Goal: Task Accomplishment & Management: Manage account settings

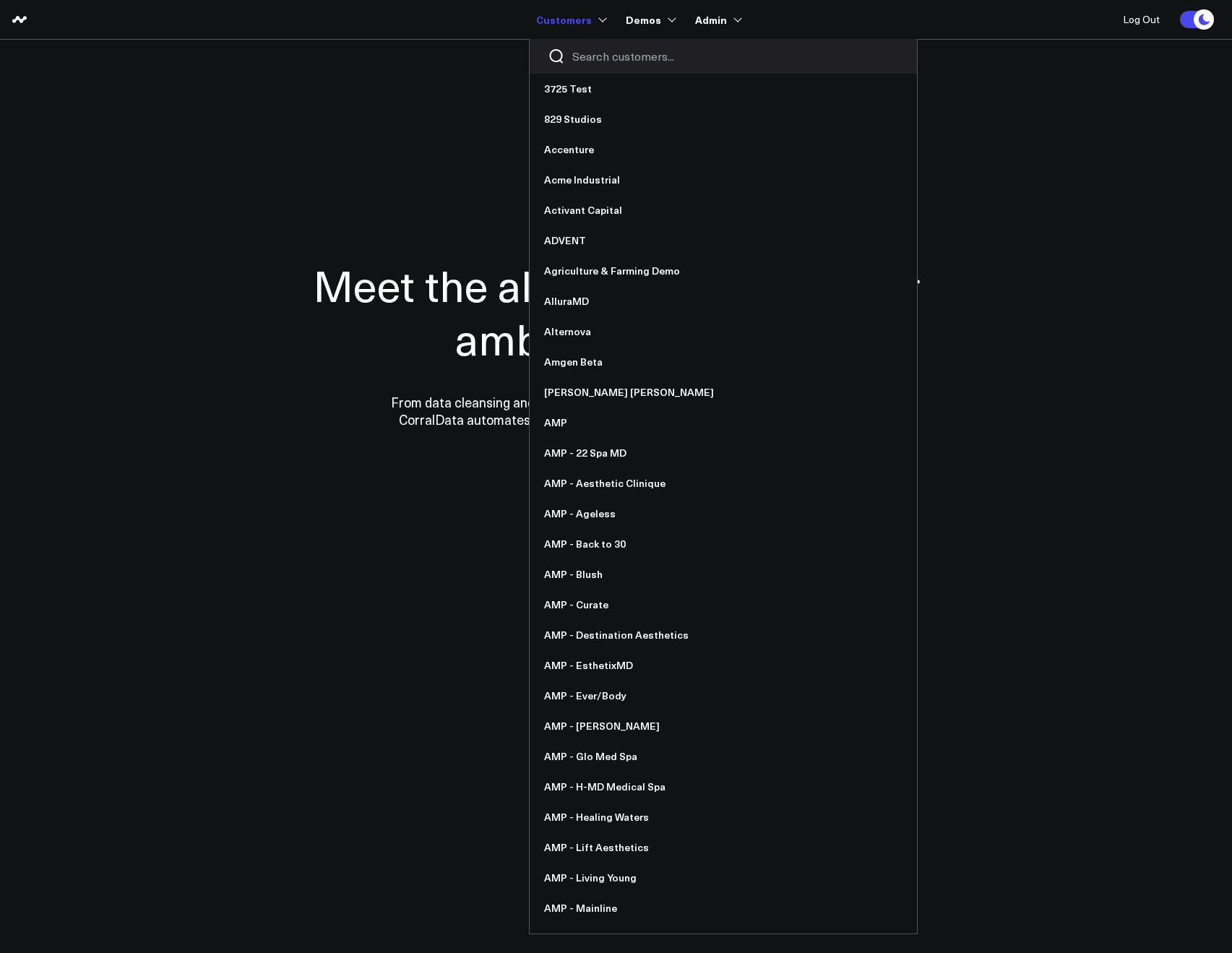
click at [593, 55] on input "Search customers input" at bounding box center [735, 56] width 327 height 16
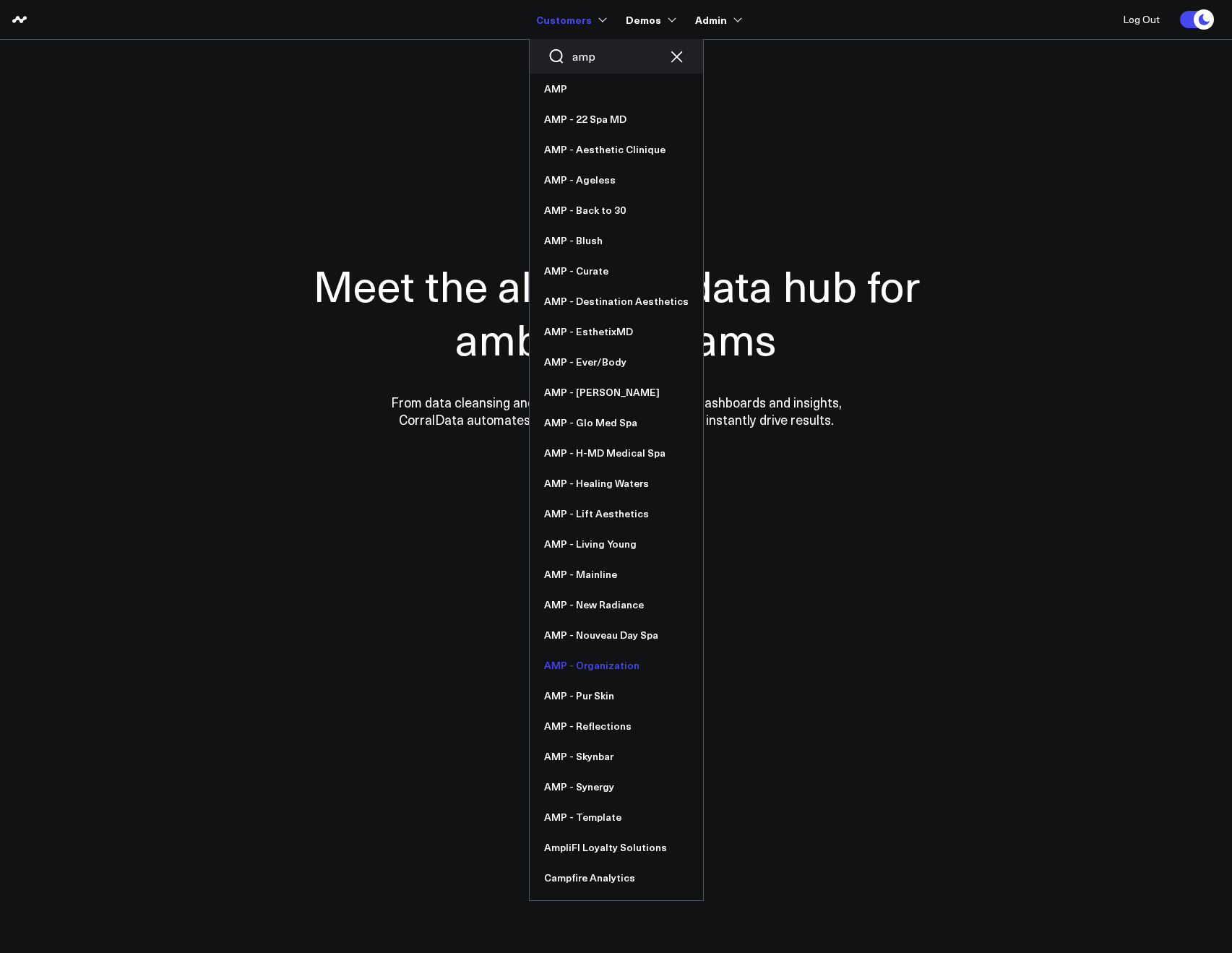
type input "amp"
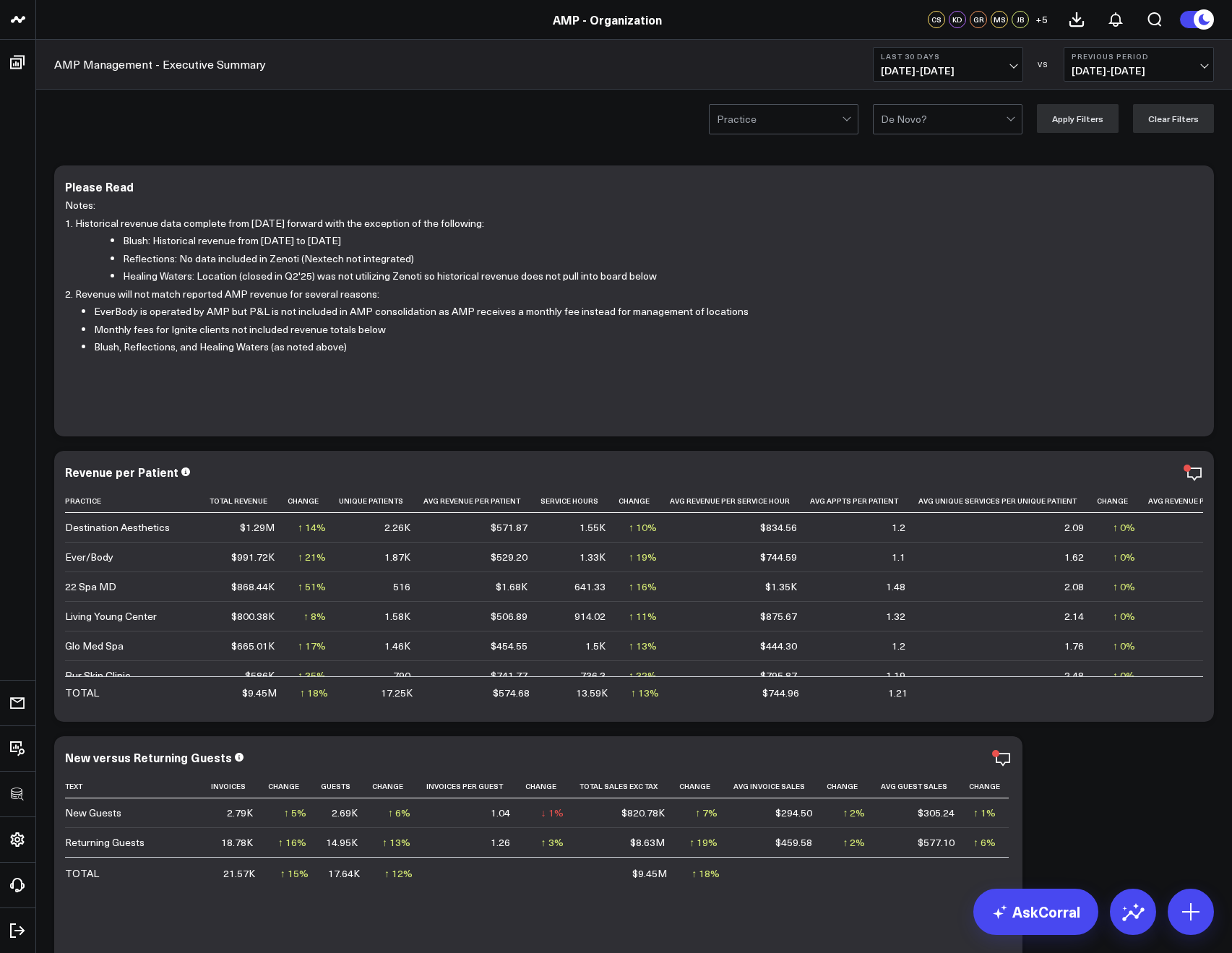
click at [1083, 65] on span "[DATE] - [DATE]" at bounding box center [1138, 71] width 134 height 11
click at [965, 72] on span "[DATE] - [DATE]" at bounding box center [948, 71] width 134 height 11
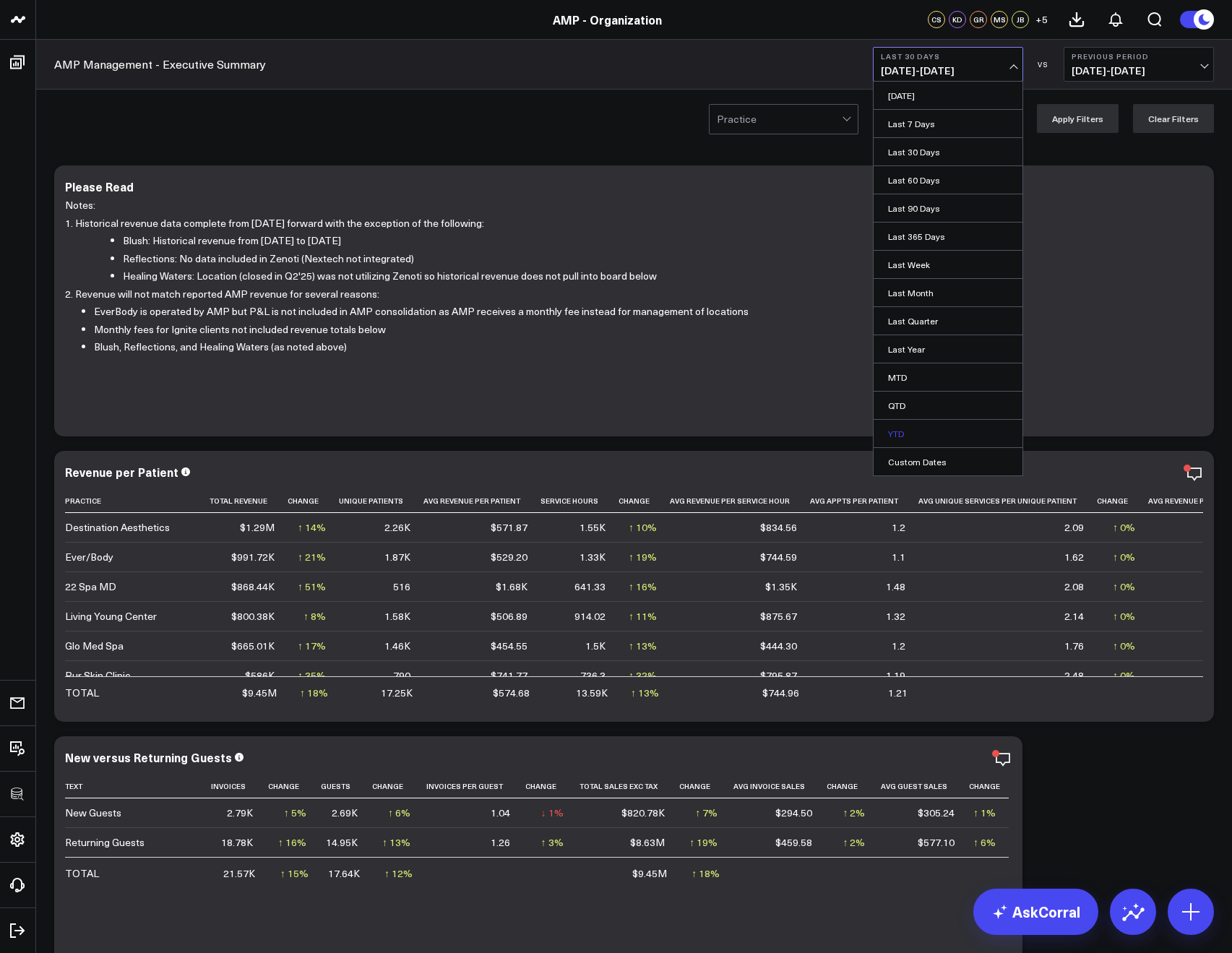
click at [892, 441] on link "YTD" at bounding box center [948, 434] width 149 height 27
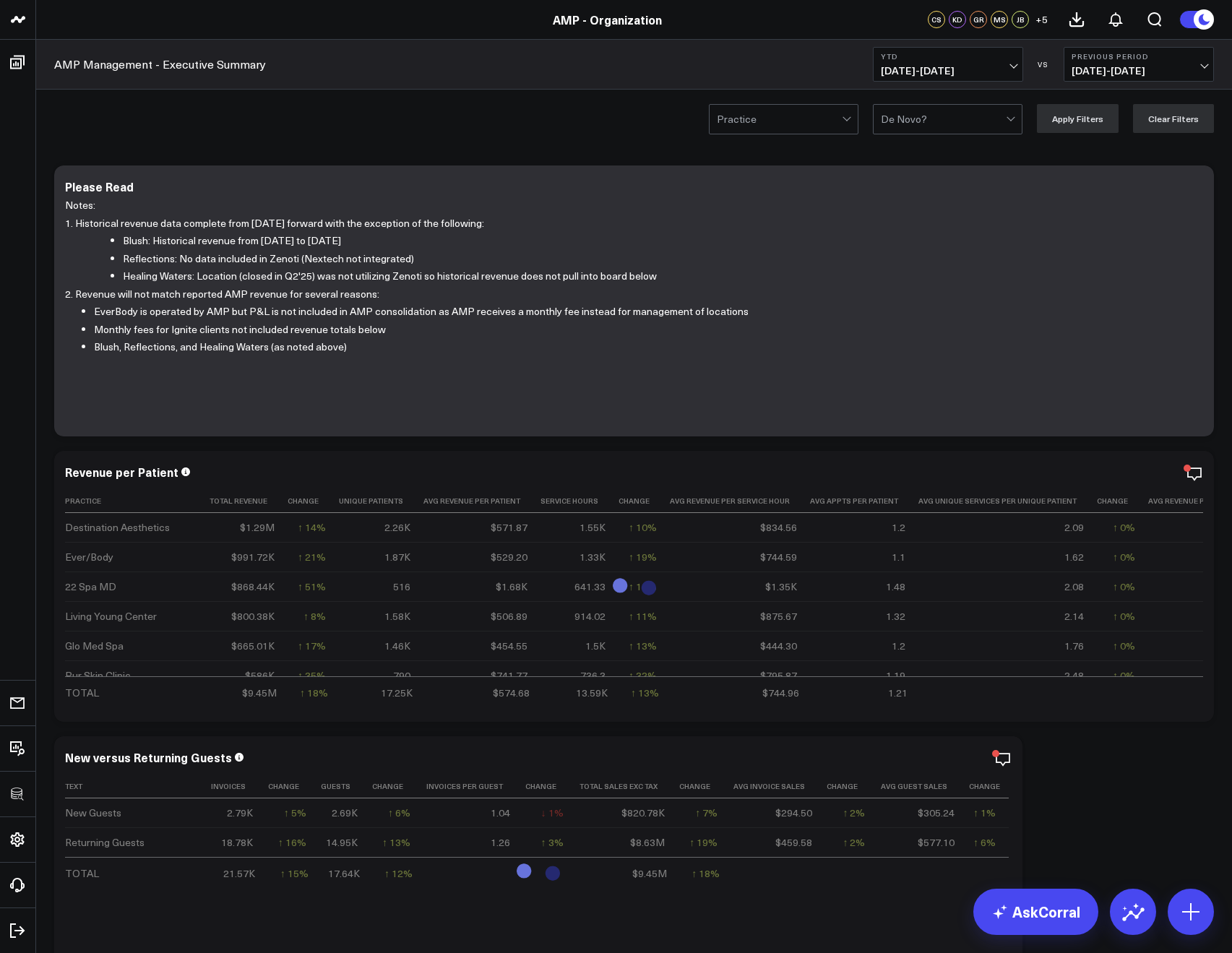
click at [1102, 71] on span "04/02/24 - 12/31/24" at bounding box center [1138, 71] width 134 height 11
click at [1086, 155] on link "YoY" at bounding box center [1139, 152] width 149 height 27
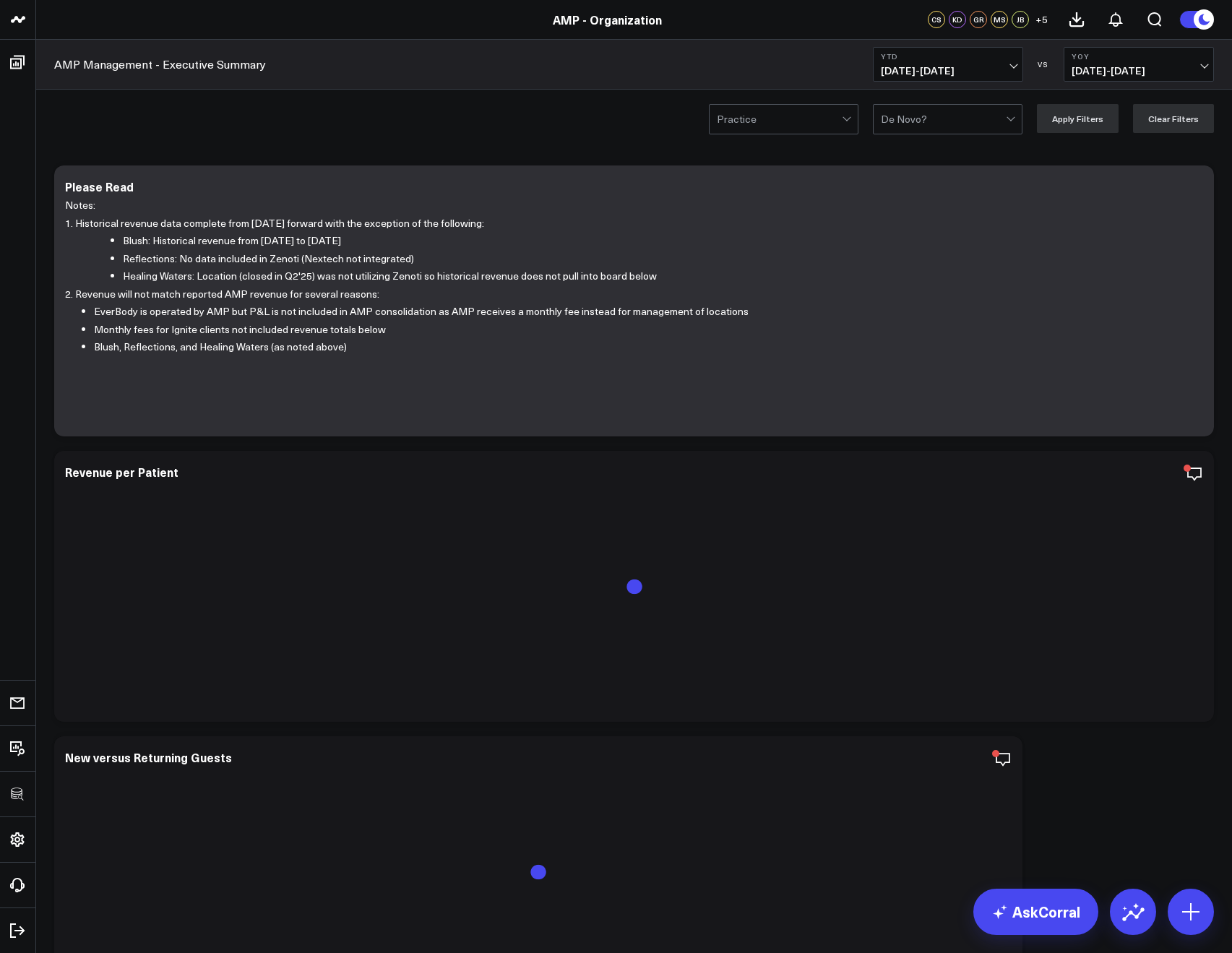
click at [902, 75] on span "[DATE] - [DATE]" at bounding box center [948, 71] width 134 height 11
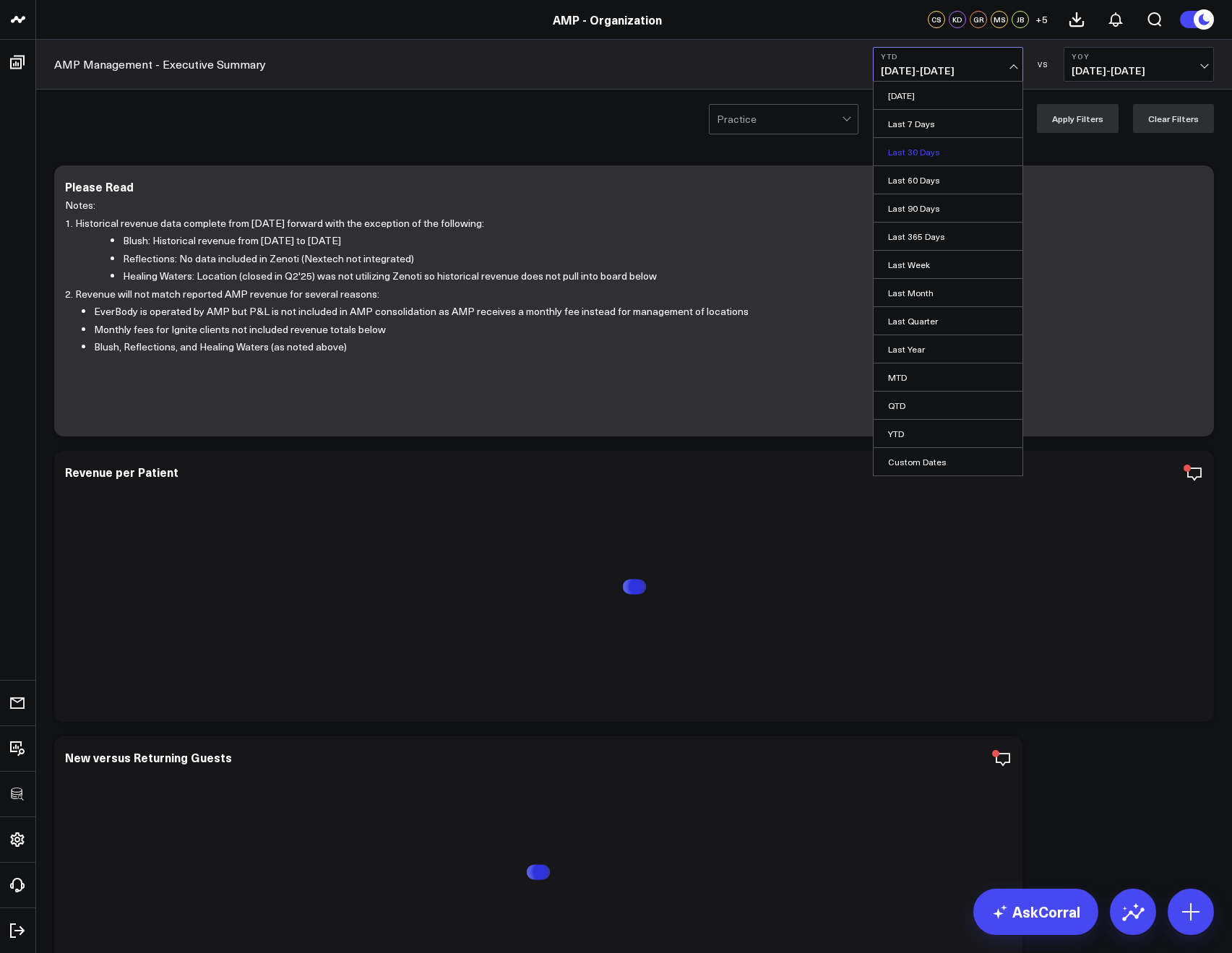
click at [918, 146] on link "Last 30 Days" at bounding box center [948, 152] width 149 height 27
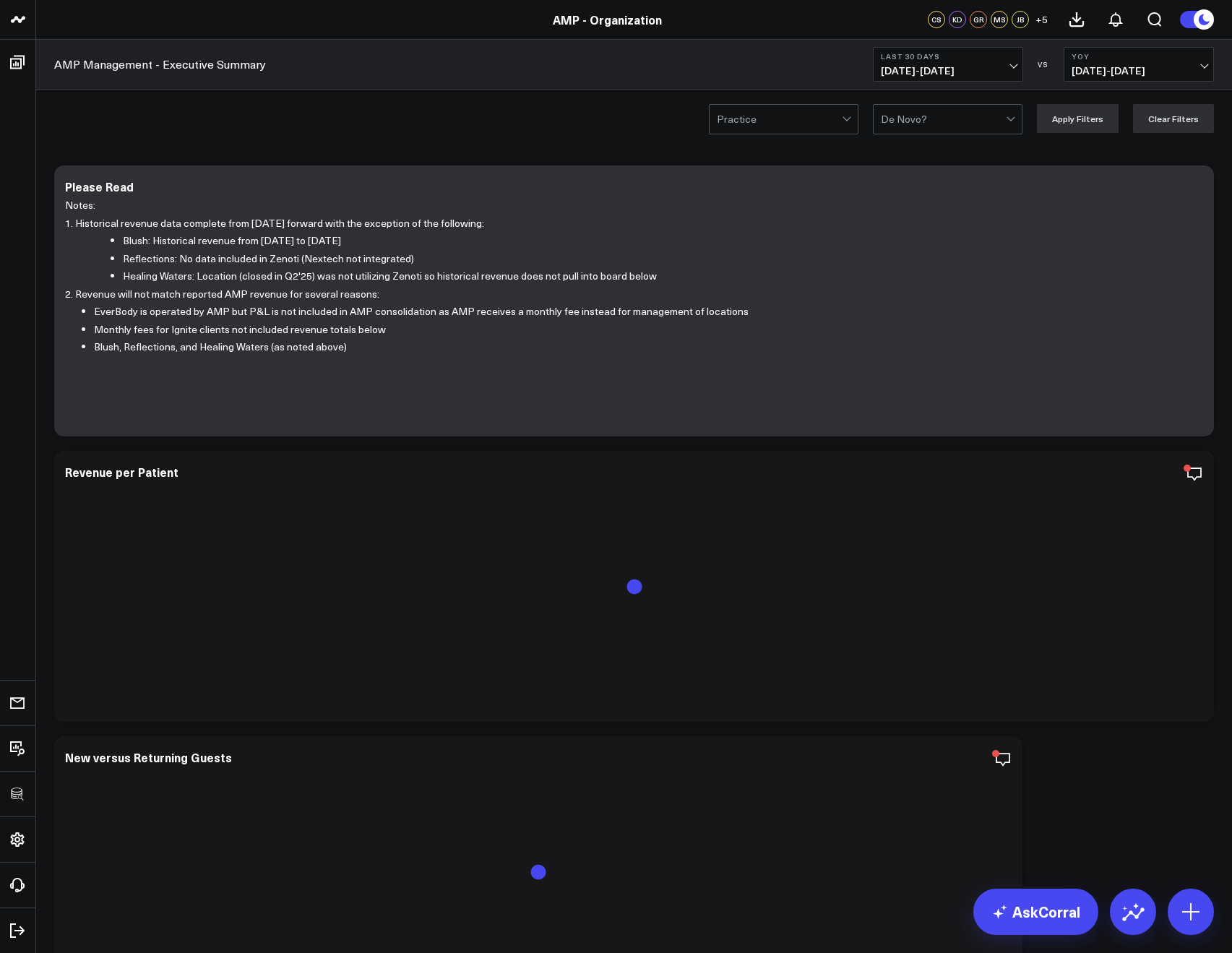
click at [1087, 75] on span "[DATE] - [DATE]" at bounding box center [1138, 71] width 134 height 11
click at [1087, 99] on link "Previous Period" at bounding box center [1139, 96] width 149 height 27
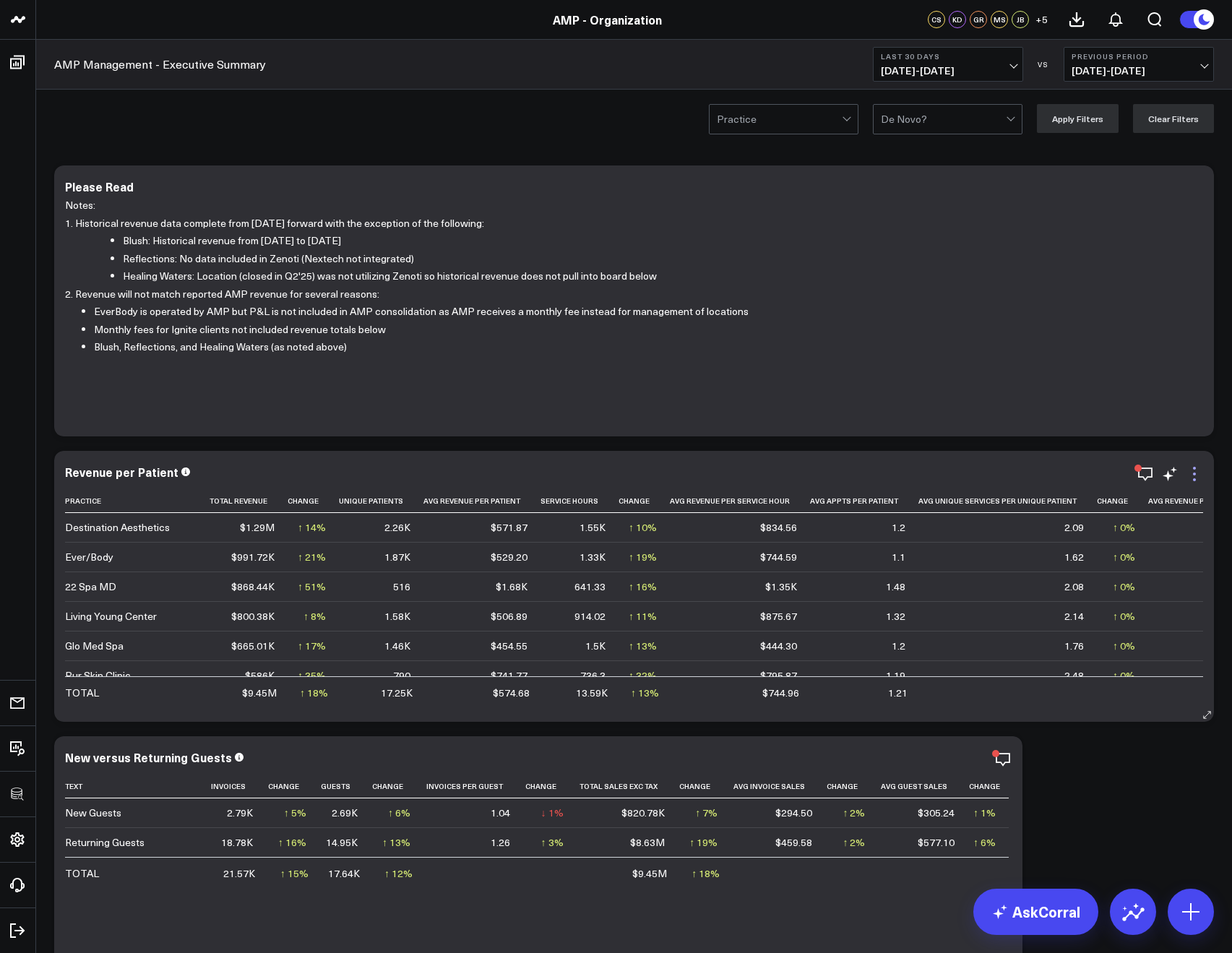
click at [1197, 470] on icon at bounding box center [1194, 474] width 17 height 17
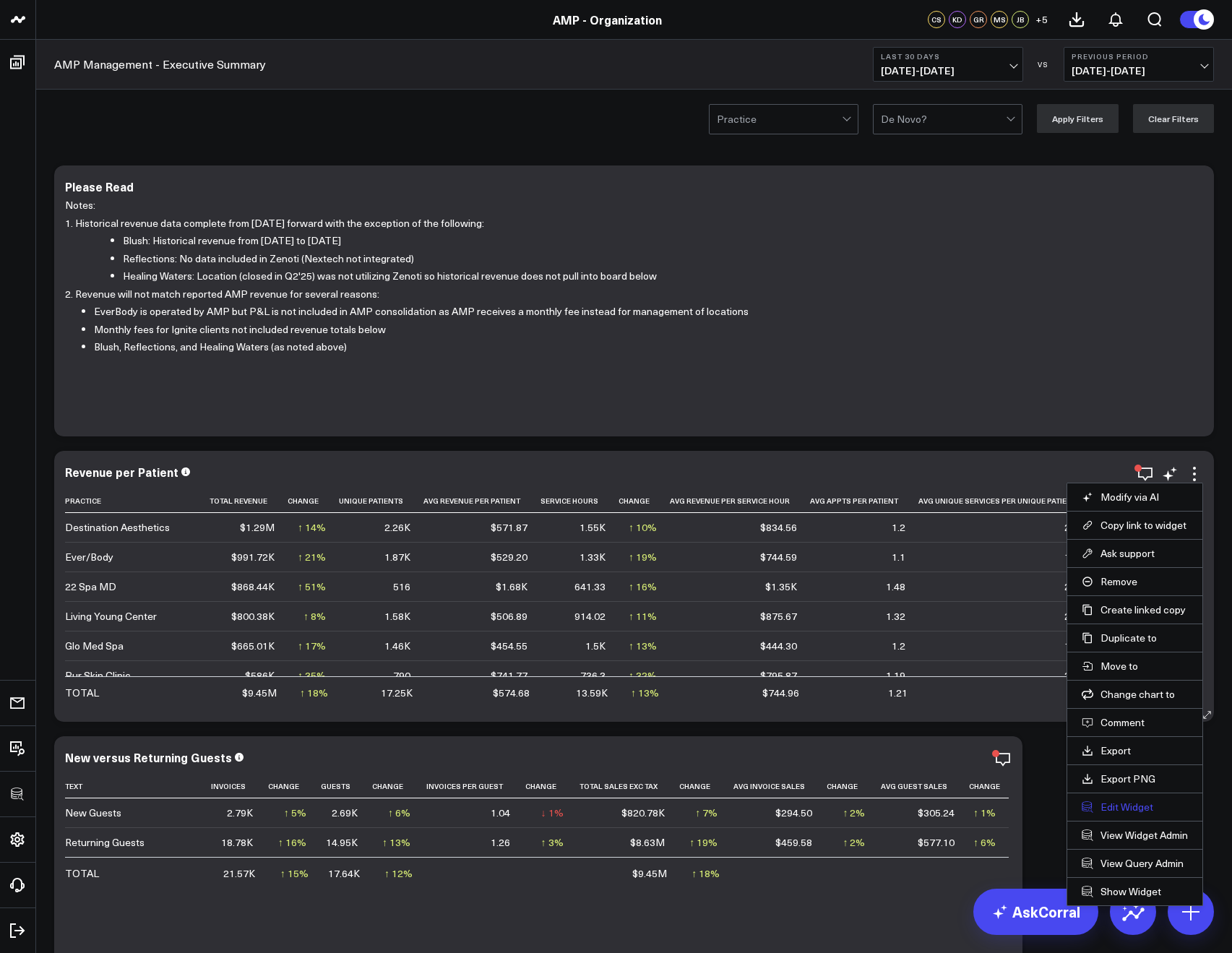
click at [1121, 812] on button "Edit Widget" at bounding box center [1135, 807] width 106 height 13
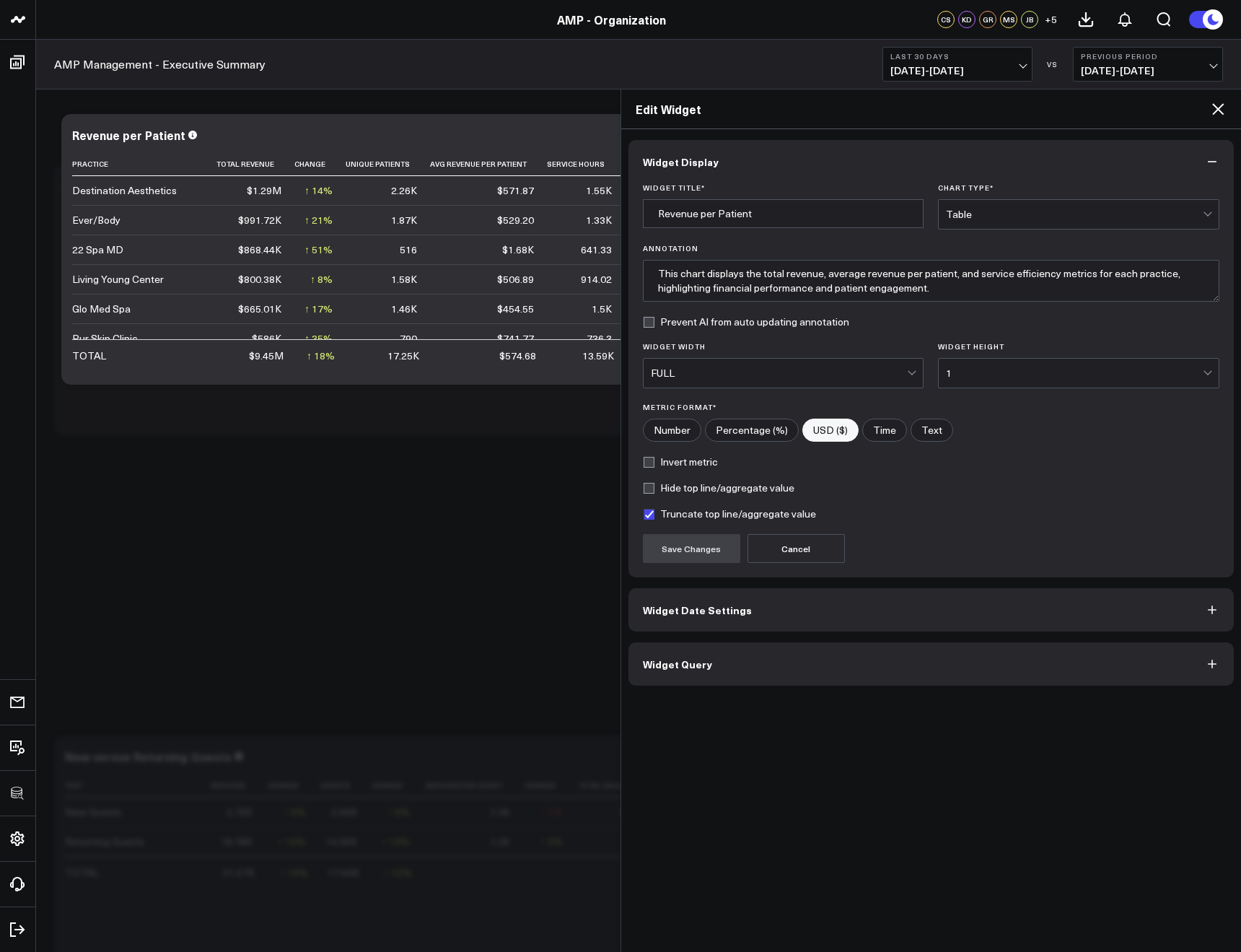
click at [693, 629] on button "Widget Date Settings" at bounding box center [931, 610] width 606 height 43
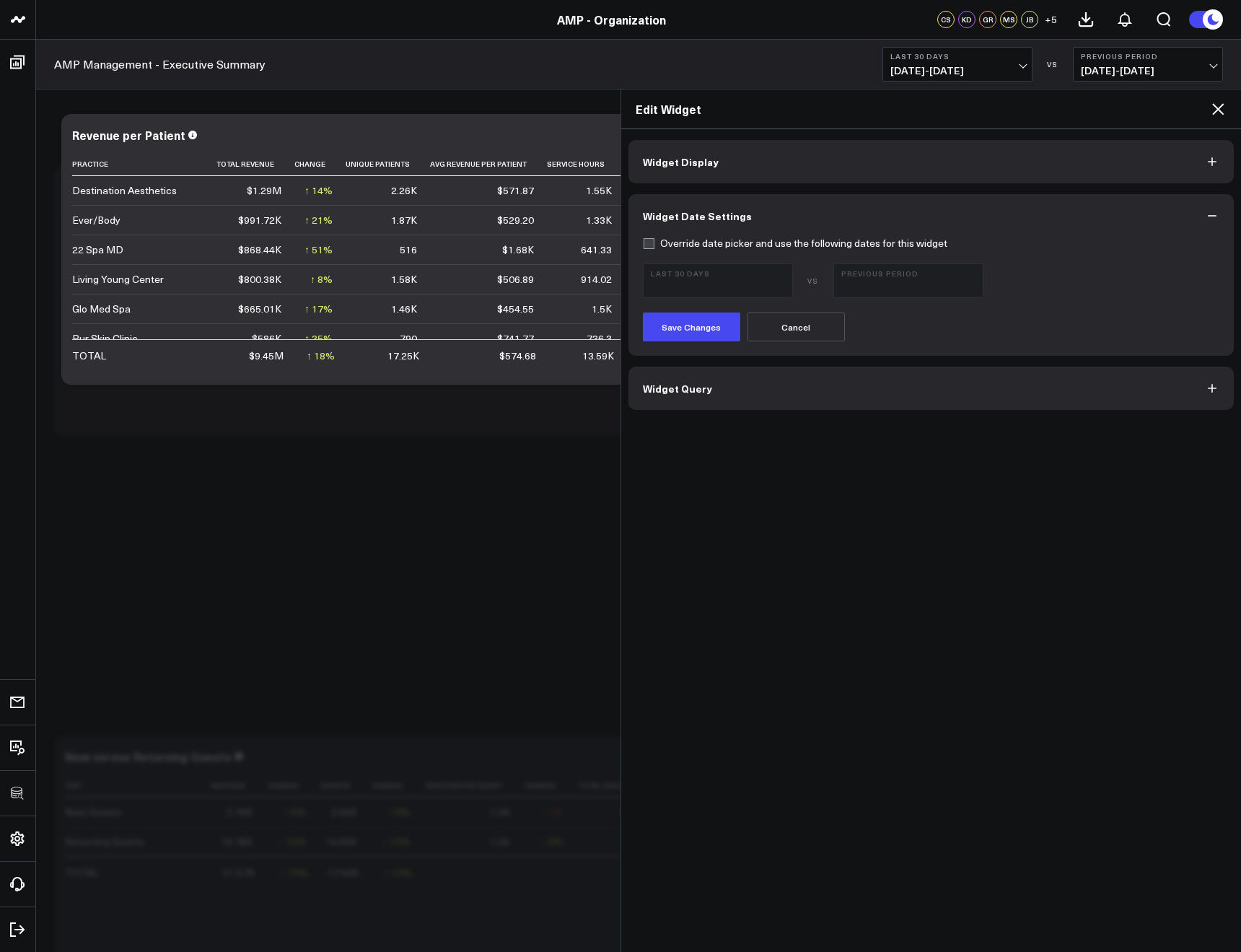
click at [647, 239] on label "Override date picker and use the following dates for this widget" at bounding box center [795, 243] width 304 height 11
click at [647, 239] on input "Override date picker and use the following dates for this widget" at bounding box center [648, 243] width 11 height 11
checkbox input "true"
click at [680, 282] on span "[DATE] - [DATE]" at bounding box center [718, 287] width 134 height 11
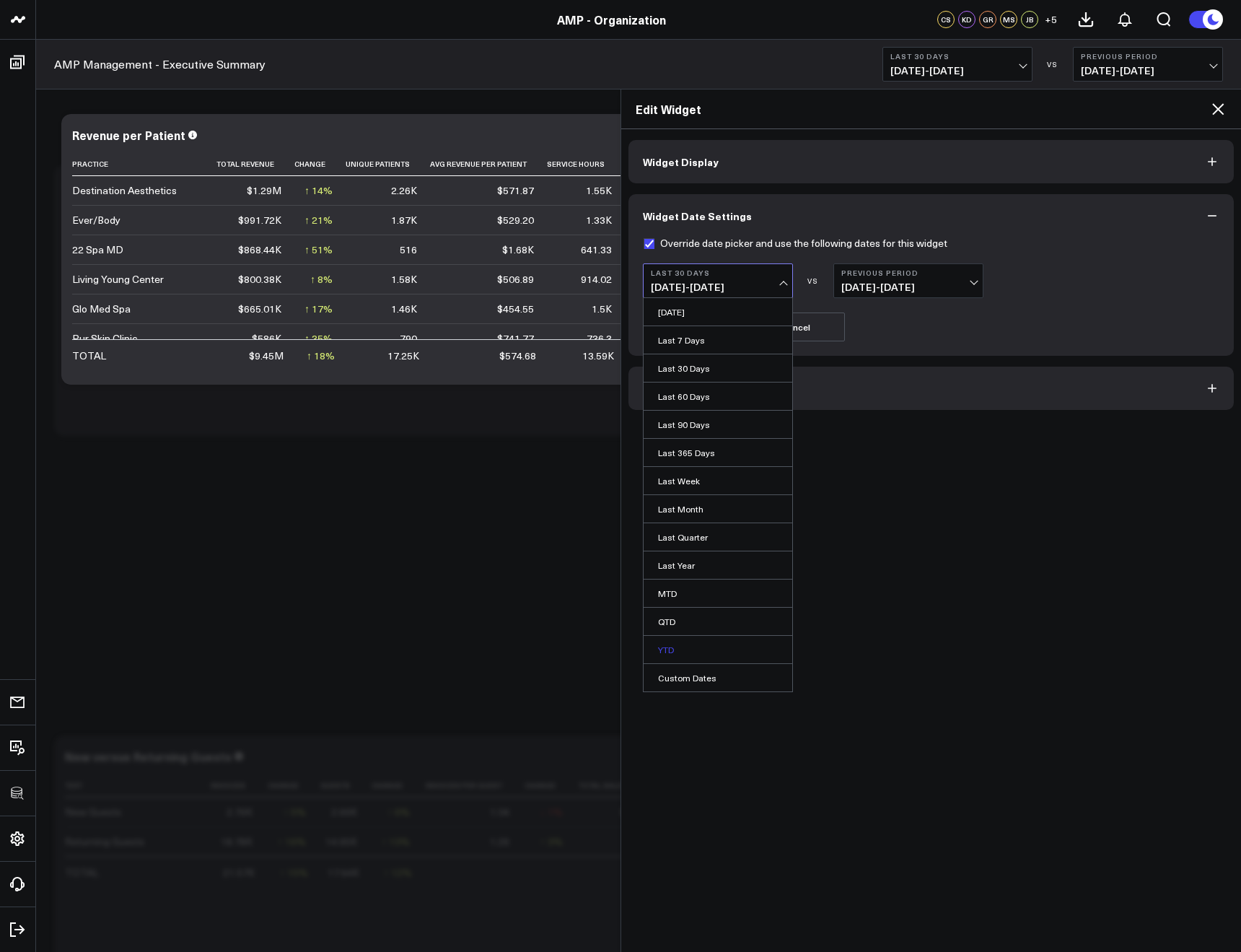
click at [666, 648] on link "YTD" at bounding box center [718, 650] width 148 height 27
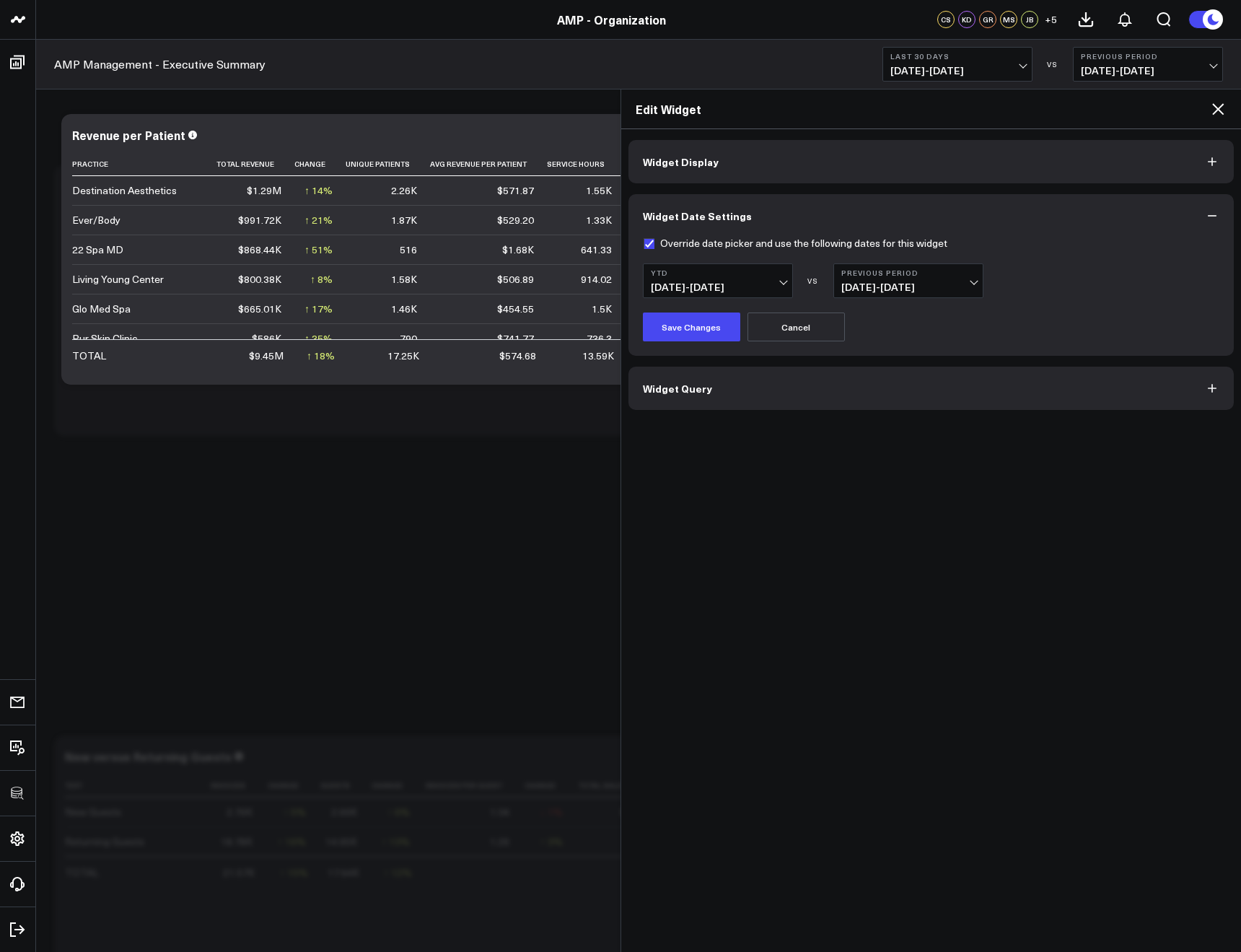
click at [859, 282] on span "[DATE] - [DATE]" at bounding box center [908, 287] width 134 height 11
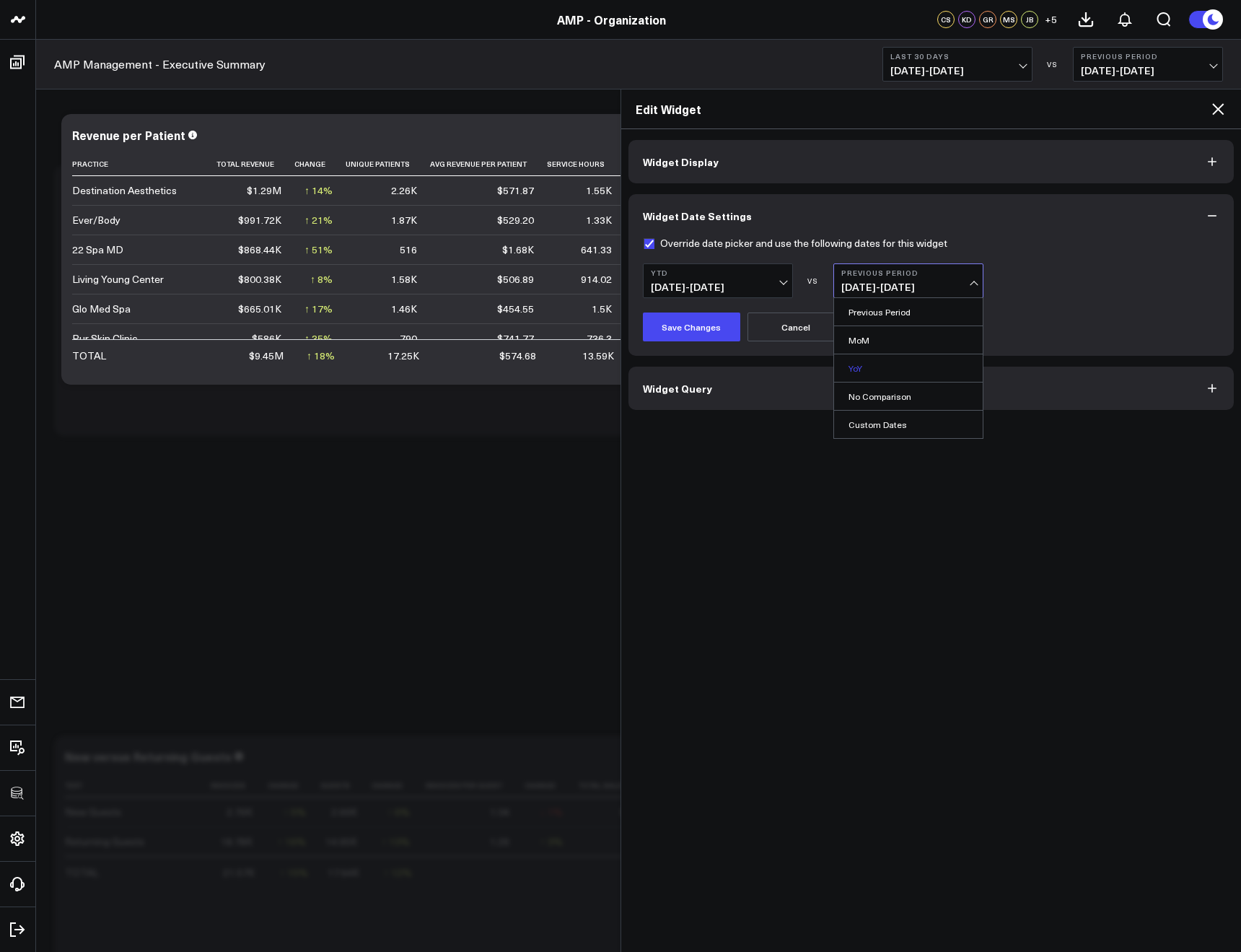
click at [881, 362] on link "YoY" at bounding box center [909, 368] width 148 height 27
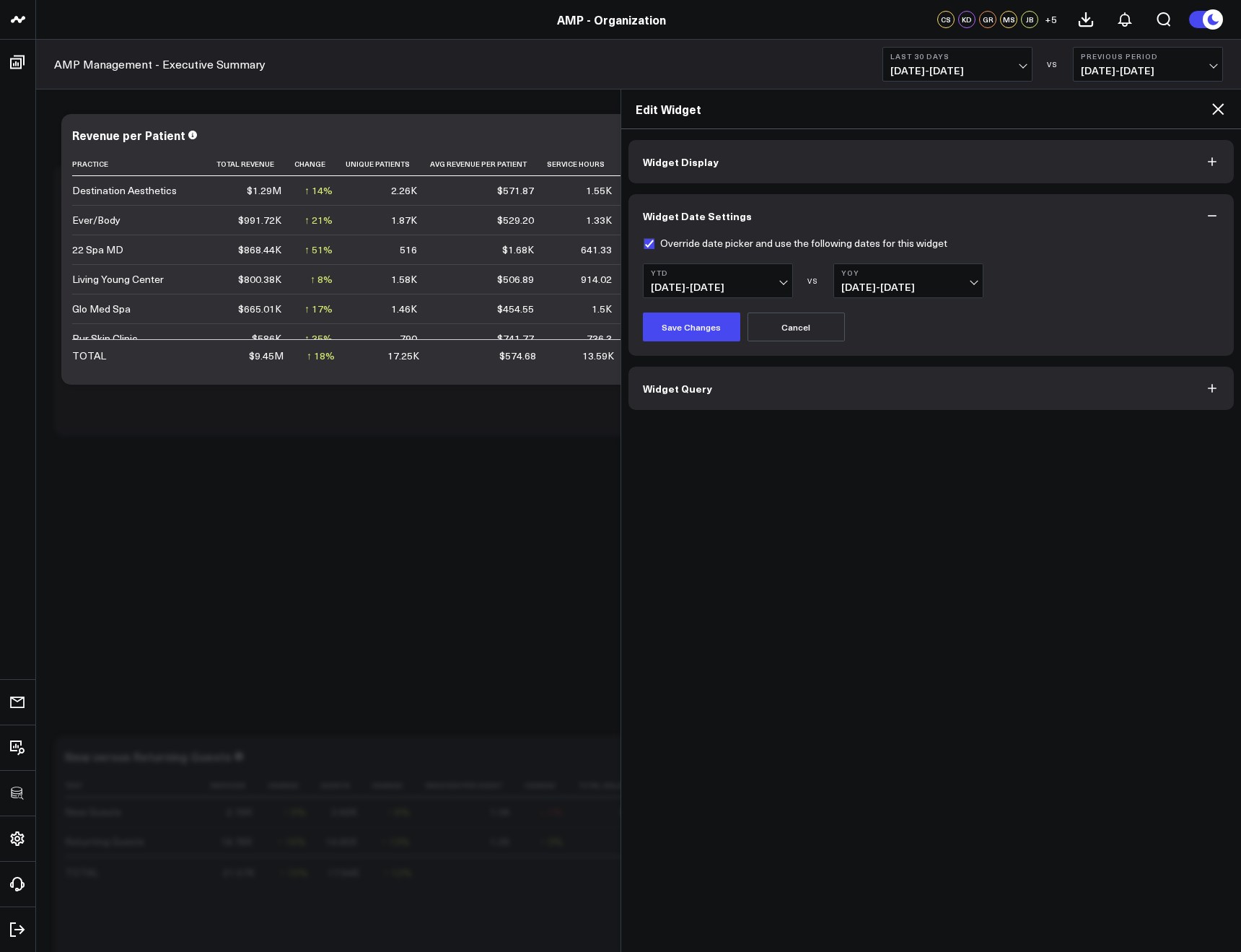
click at [714, 279] on button "YTD [DATE] - [DATE]" at bounding box center [718, 281] width 150 height 35
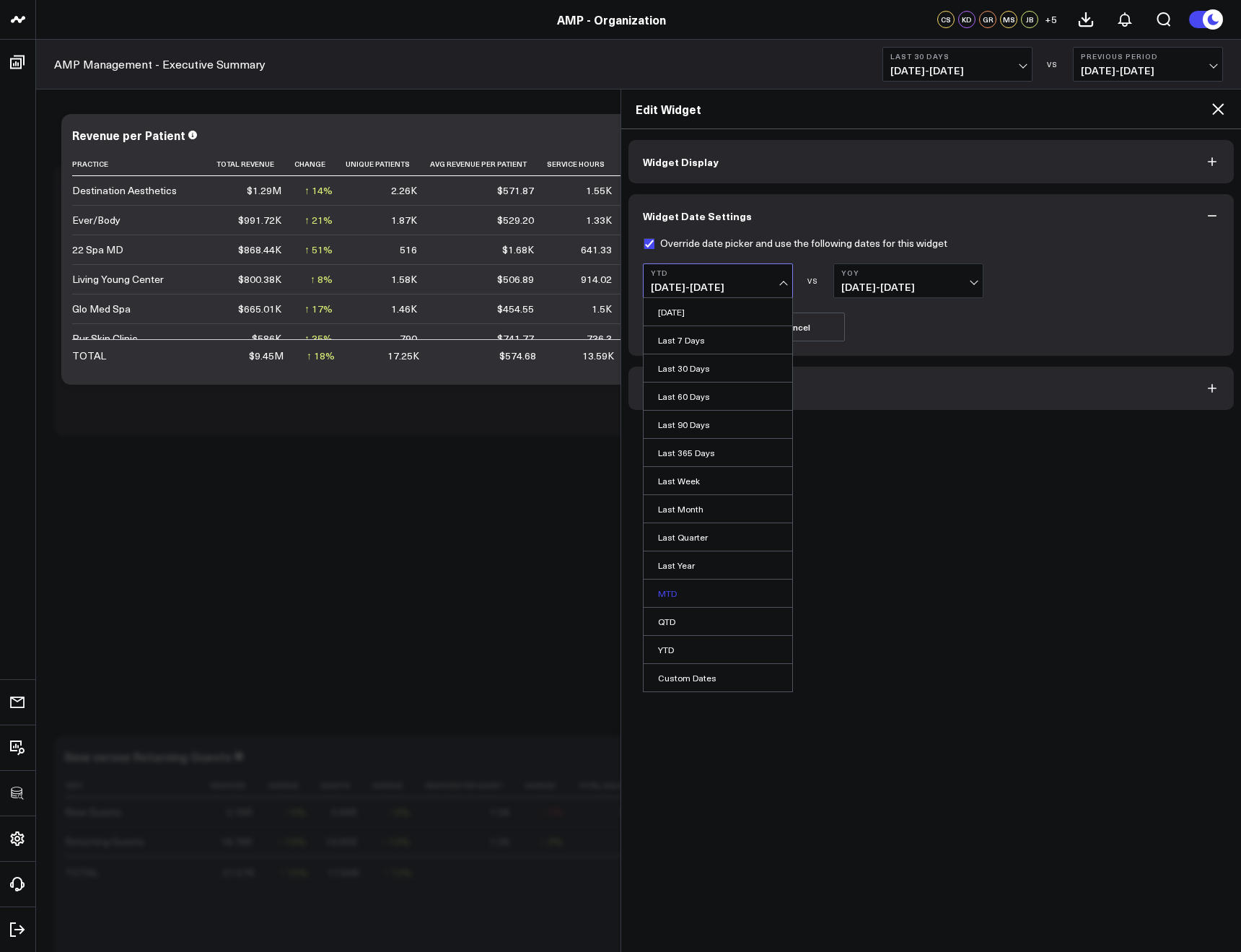
click at [680, 595] on link "MTD" at bounding box center [718, 593] width 148 height 27
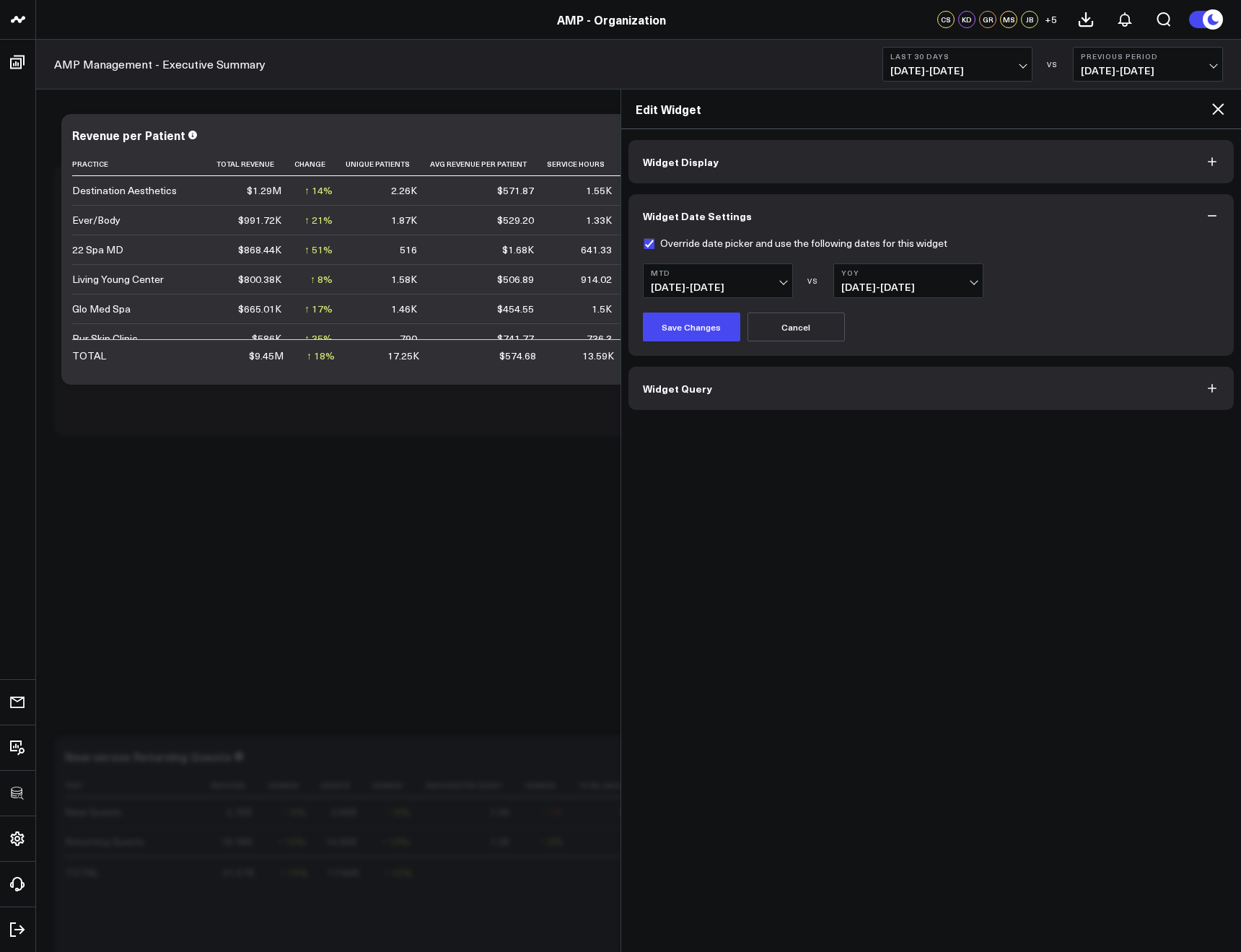
click at [678, 289] on span "[DATE] - [DATE]" at bounding box center [718, 287] width 134 height 11
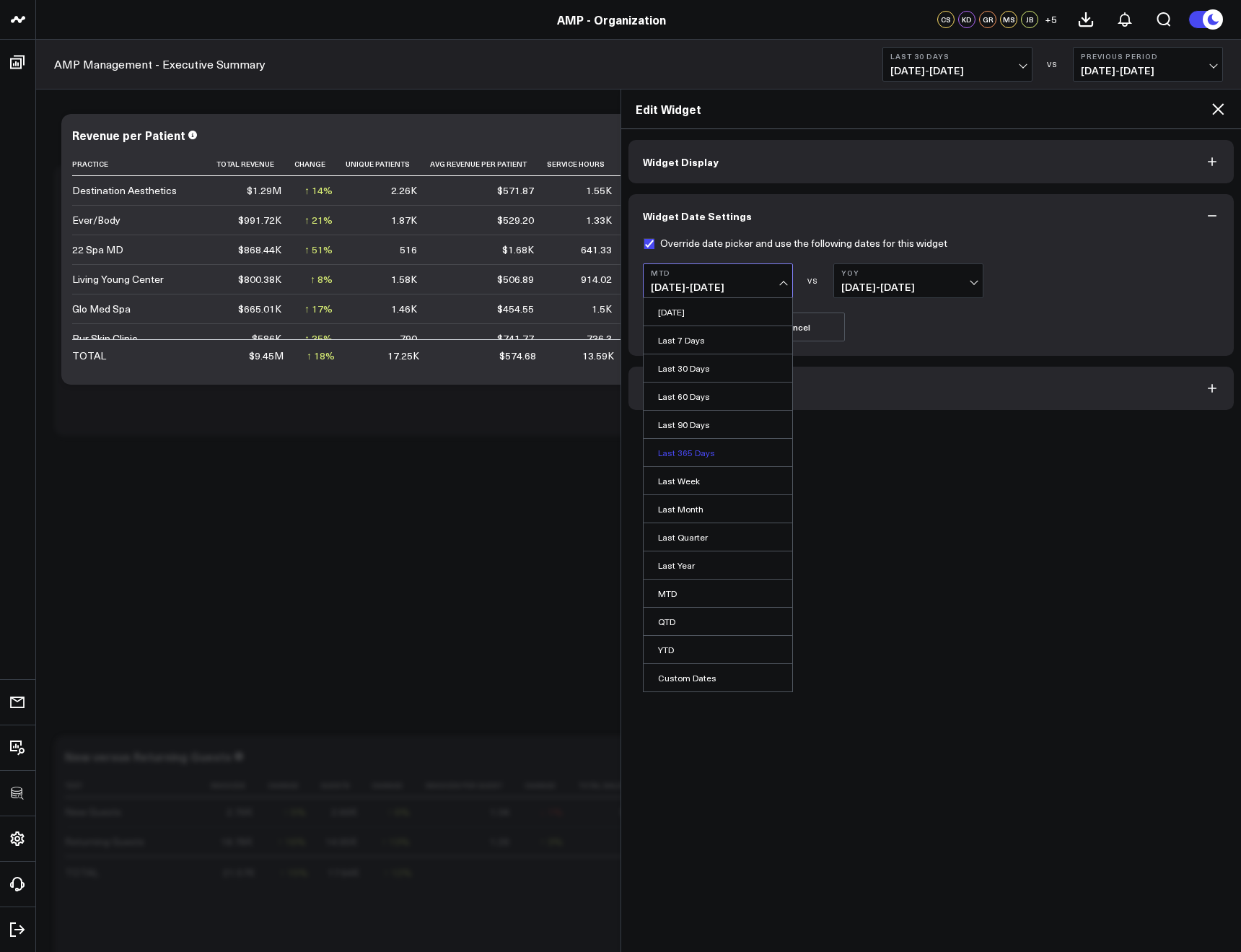
click at [678, 461] on link "Last 365 Days" at bounding box center [718, 453] width 148 height 27
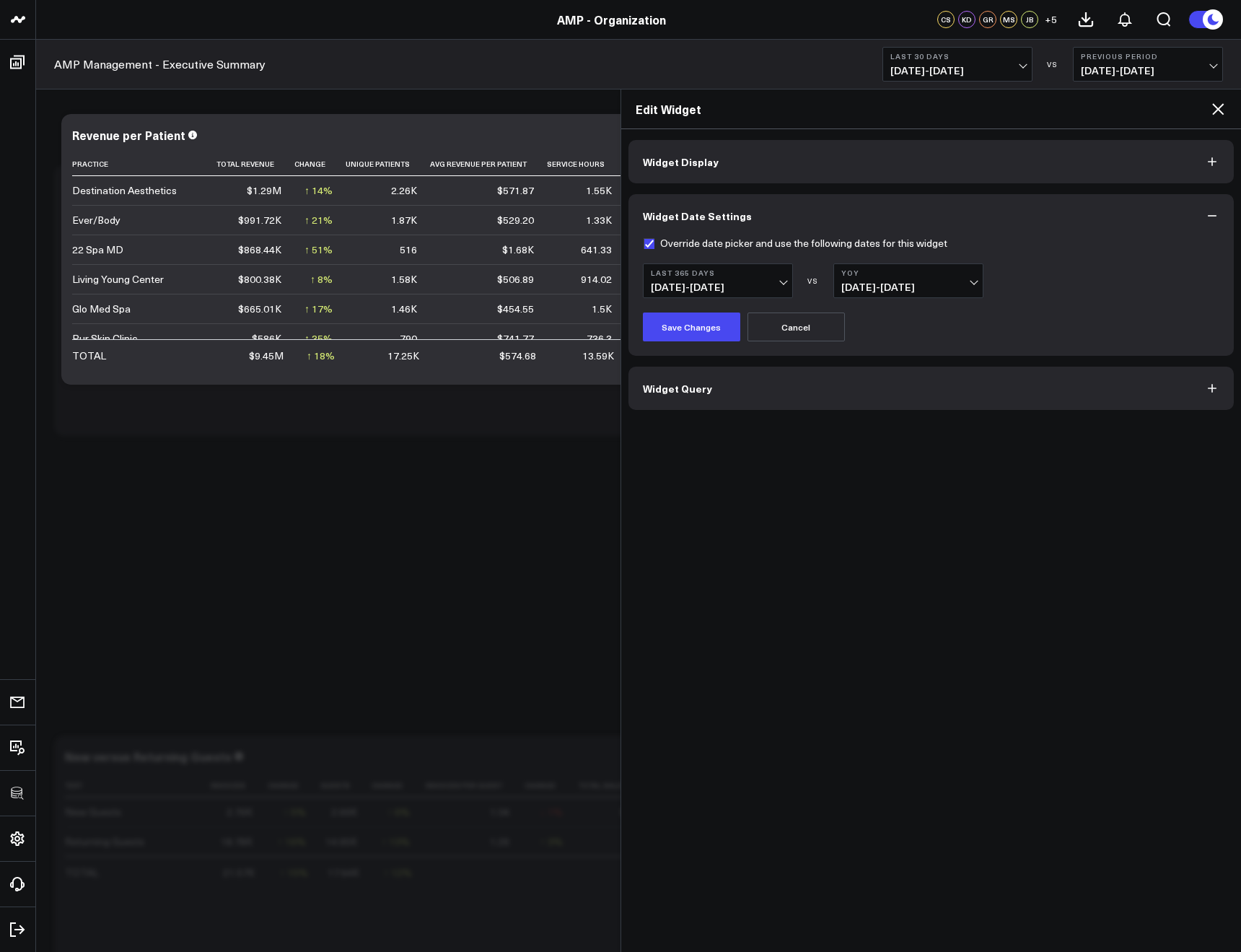
click at [694, 282] on span "[DATE] - [DATE]" at bounding box center [718, 287] width 134 height 11
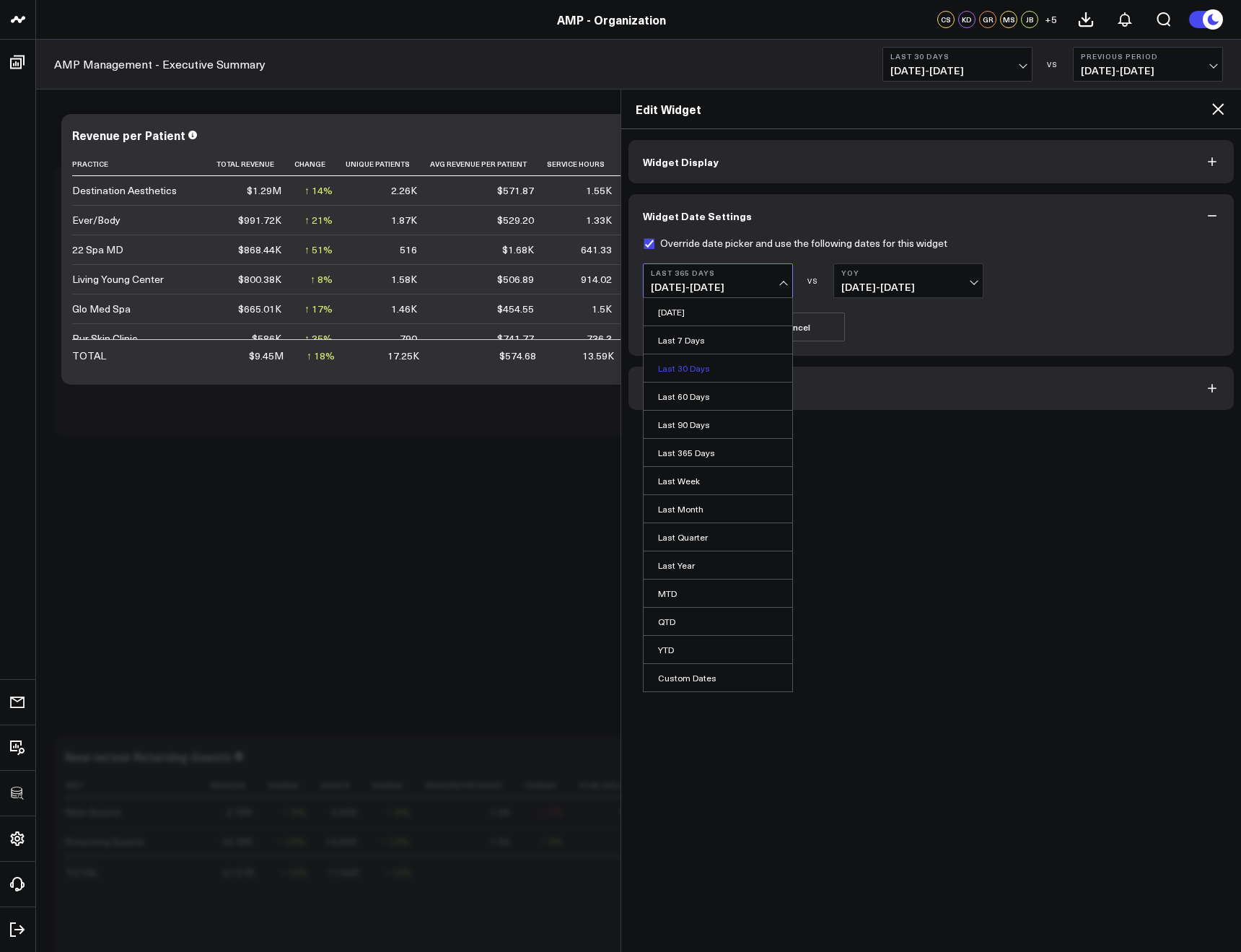
click at [707, 361] on link "Last 30 Days" at bounding box center [718, 368] width 148 height 27
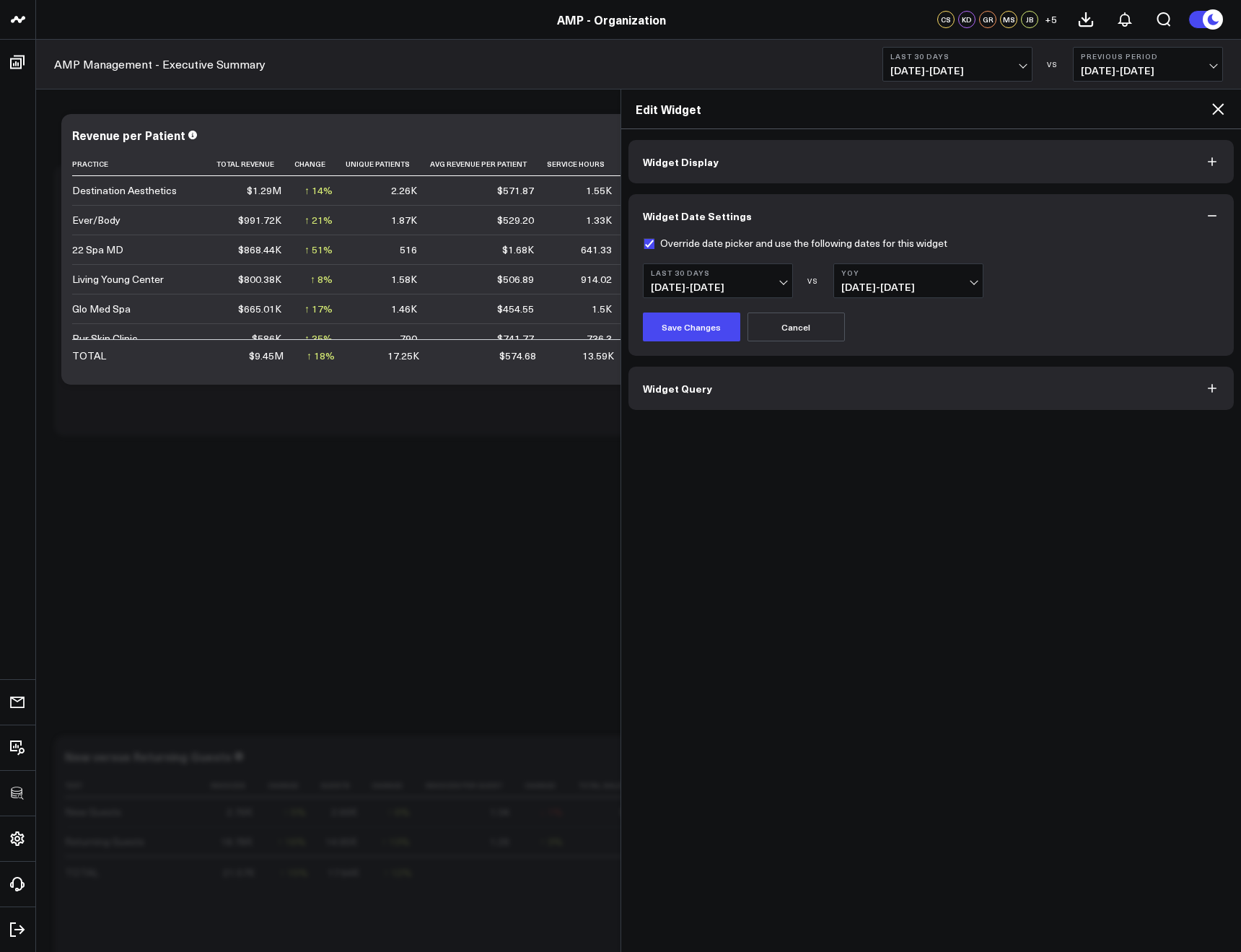
click at [902, 274] on b "YoY" at bounding box center [908, 273] width 134 height 8
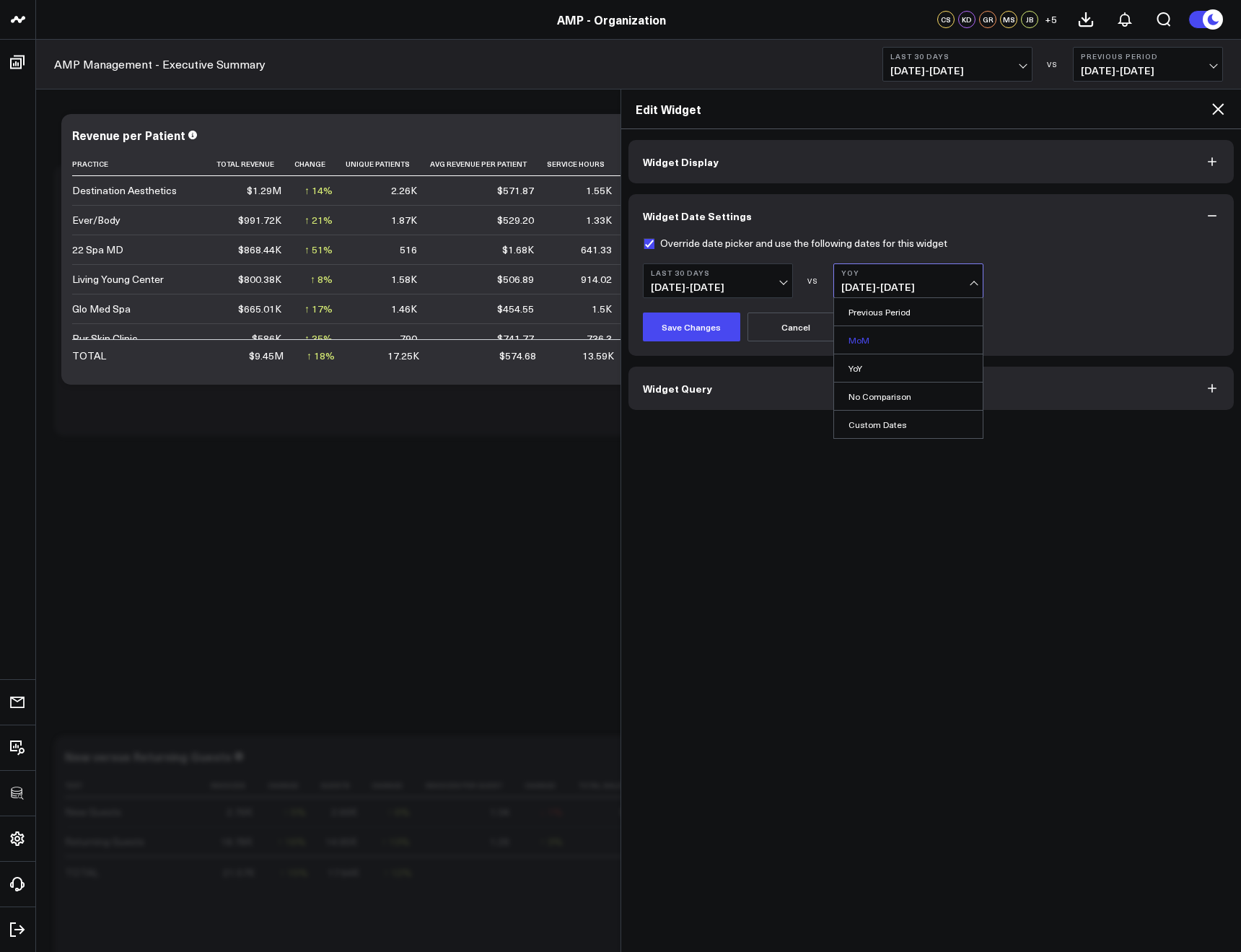
click at [874, 339] on link "MoM" at bounding box center [909, 340] width 148 height 27
click at [856, 288] on span "[DATE] - [DATE]" at bounding box center [908, 287] width 134 height 11
click at [859, 368] on link "YoY" at bounding box center [909, 368] width 148 height 27
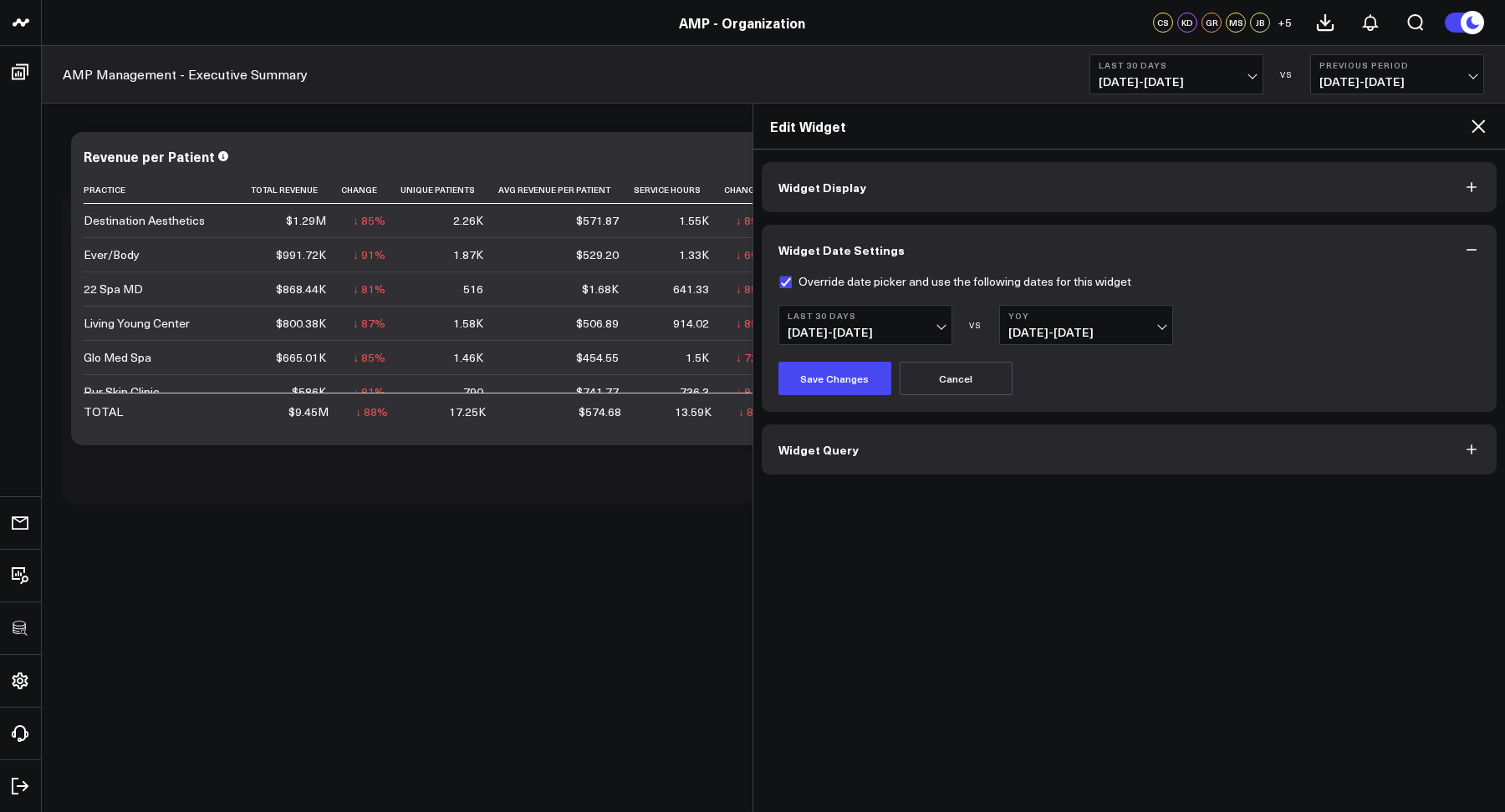
click at [1424, 124] on icon at bounding box center [1478, 125] width 20 height 20
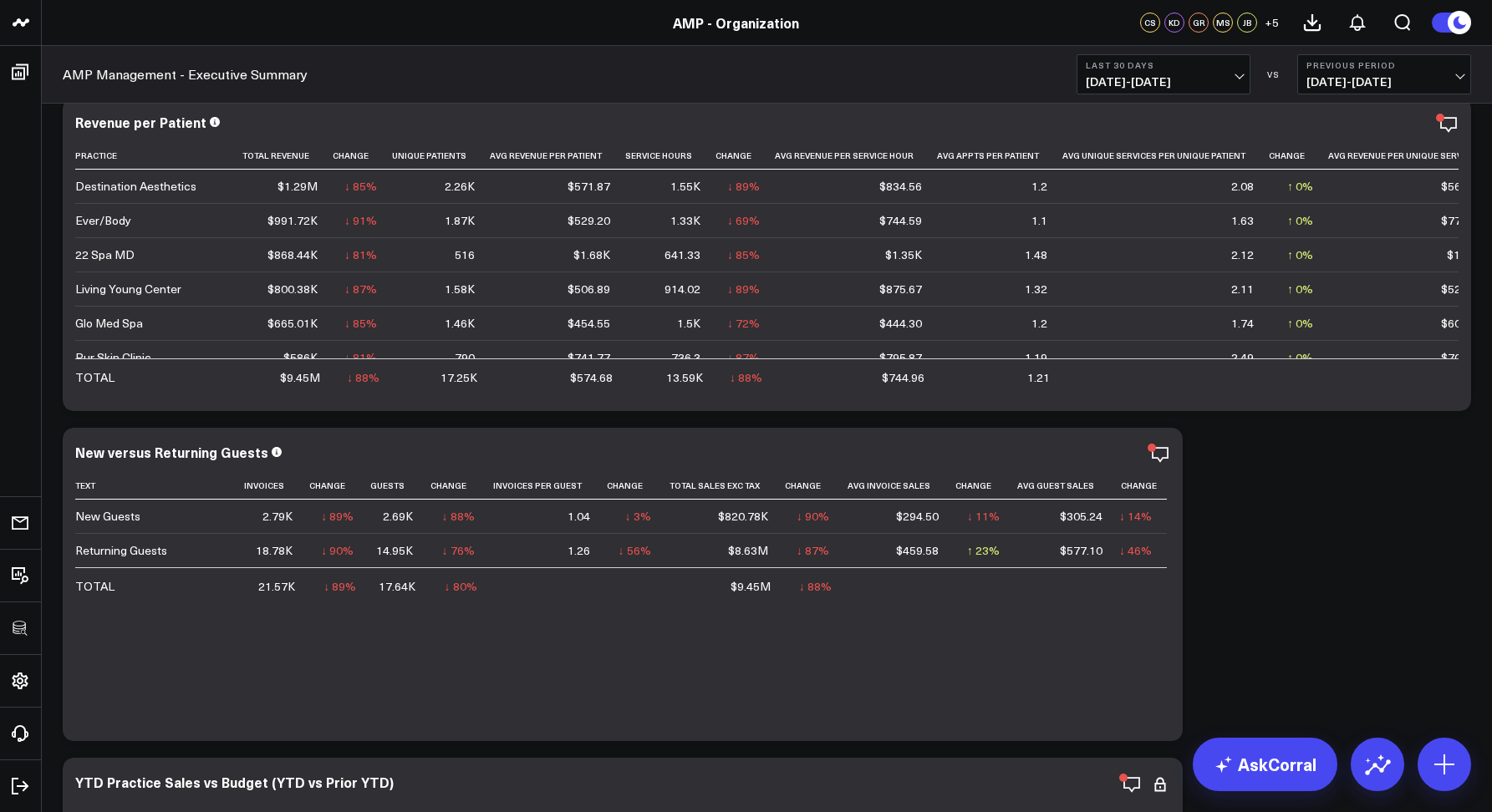
scroll to position [246, 0]
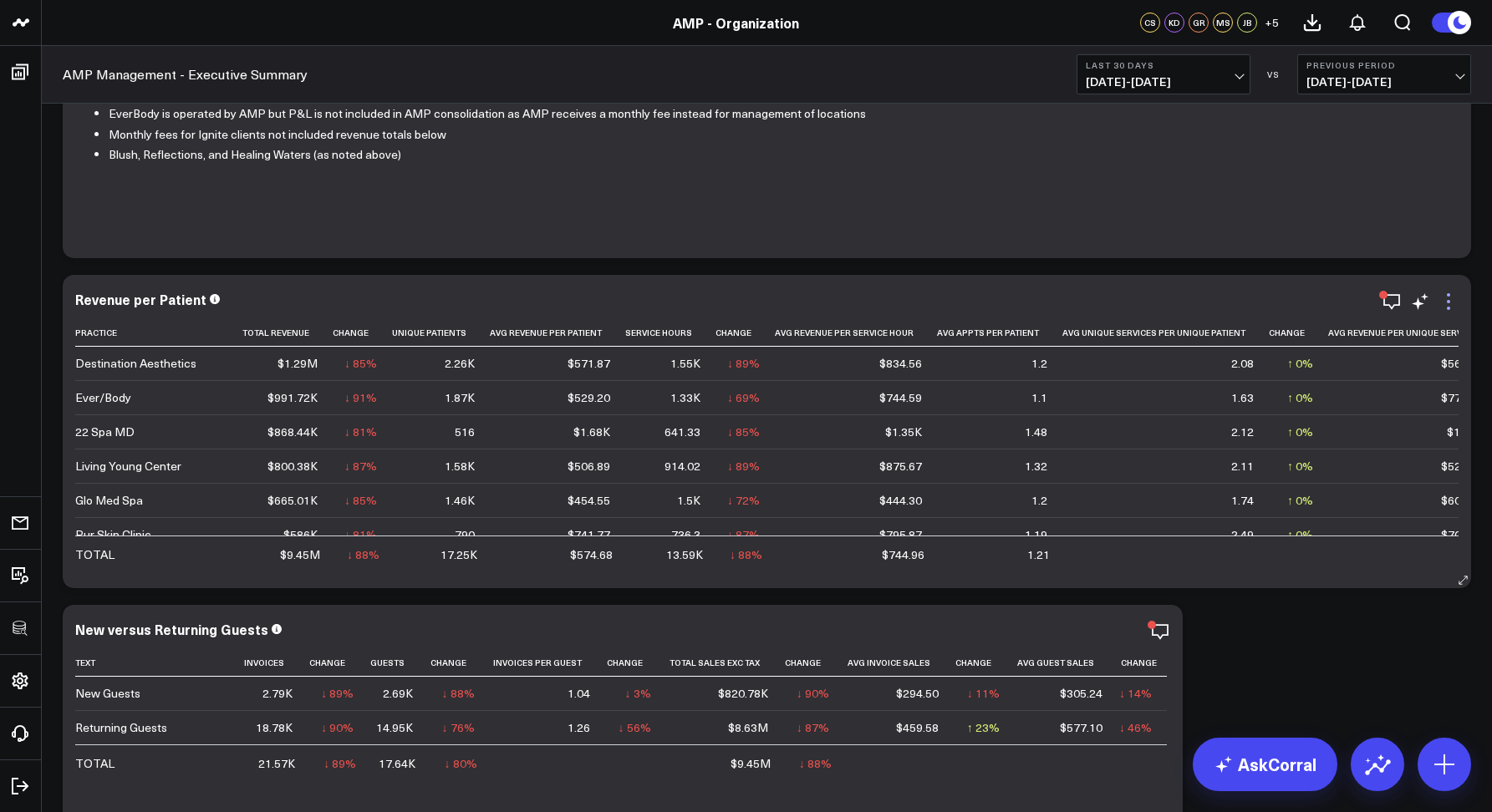
click at [1424, 303] on icon at bounding box center [1448, 302] width 20 height 20
click at [0, 0] on button "Edit Widget" at bounding box center [0, 0] width 0 height 0
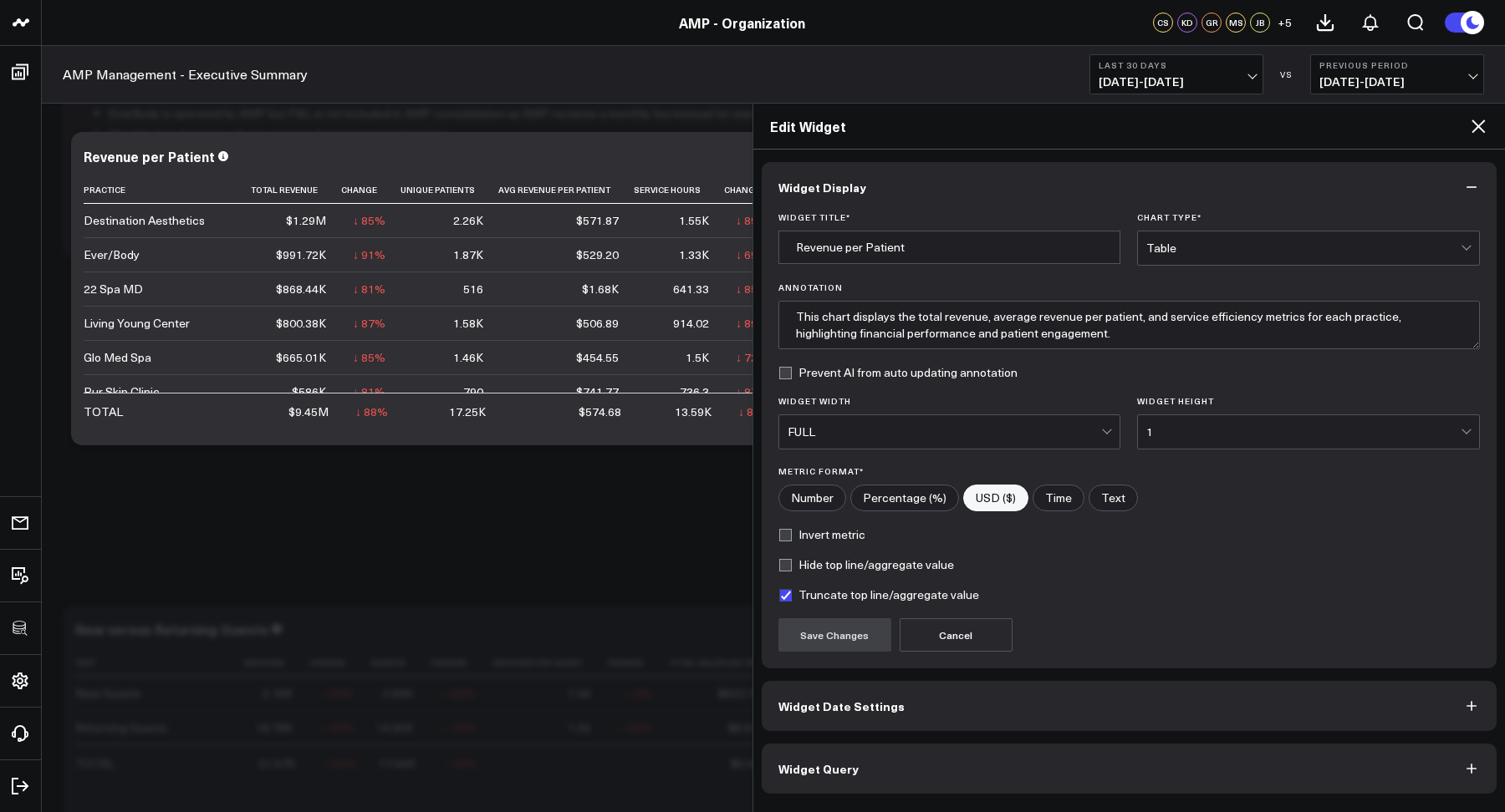
click at [818, 708] on span "Widget Date Settings" at bounding box center [841, 706] width 126 height 13
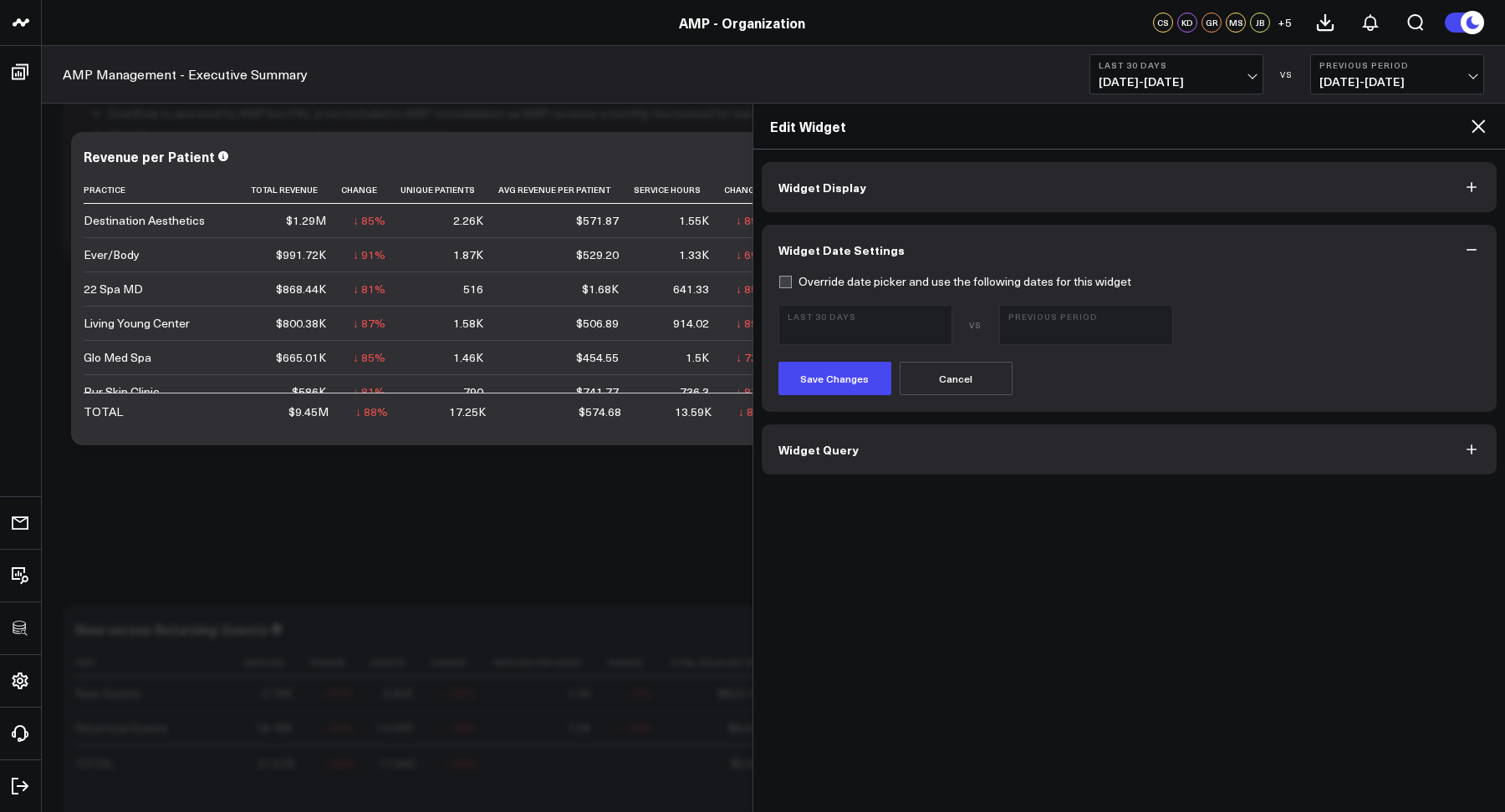
click at [813, 283] on label "Override date picker and use the following dates for this widget" at bounding box center [954, 281] width 353 height 13
click at [792, 283] on input "Override date picker and use the following dates for this widget" at bounding box center [784, 281] width 13 height 13
checkbox input "true"
click at [812, 331] on span "[DATE] - [DATE]" at bounding box center [865, 332] width 155 height 13
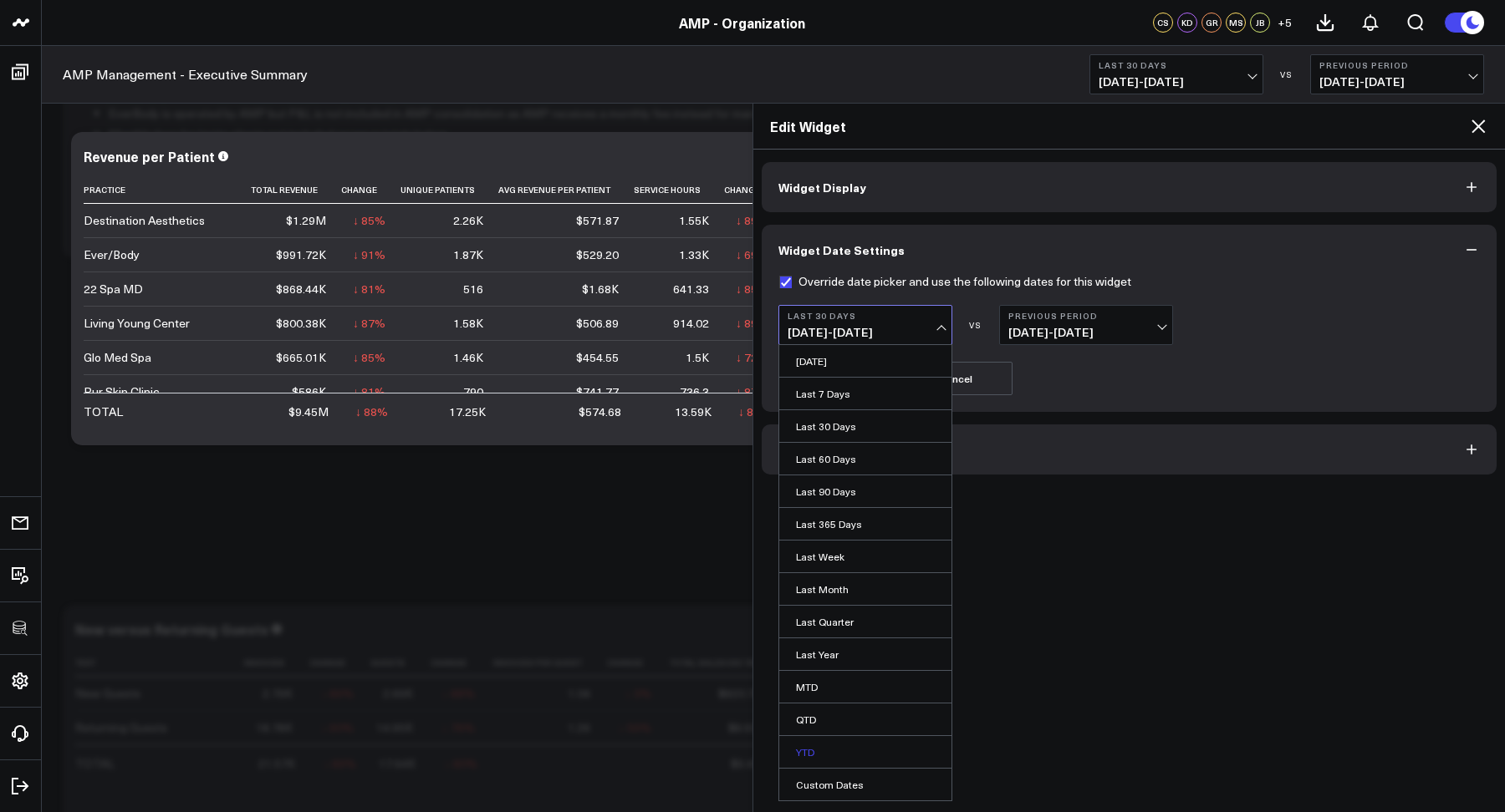
click at [810, 749] on link "YTD" at bounding box center [865, 752] width 172 height 32
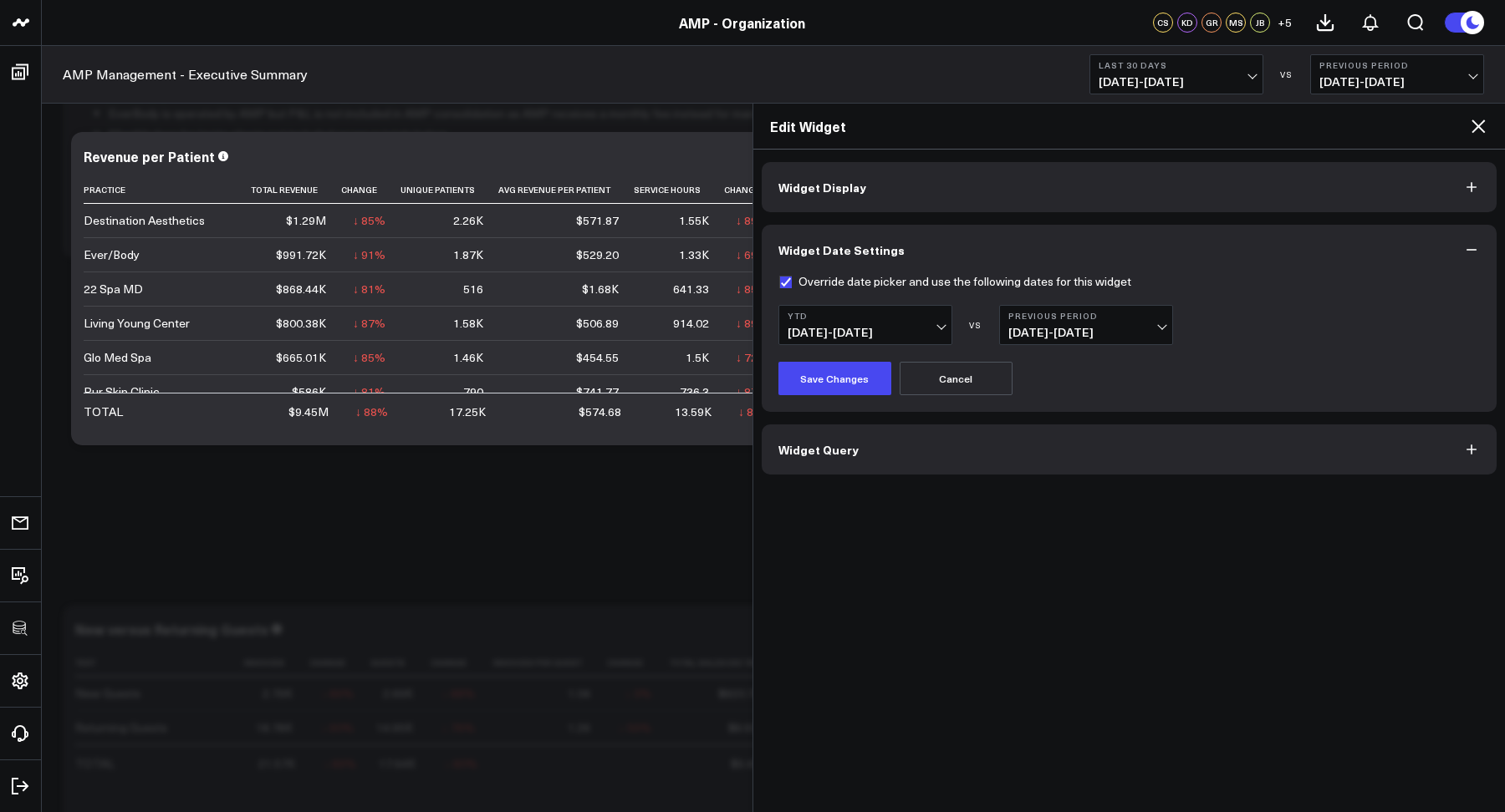
click at [1038, 334] on span "[DATE] - [DATE]" at bounding box center [1085, 332] width 155 height 13
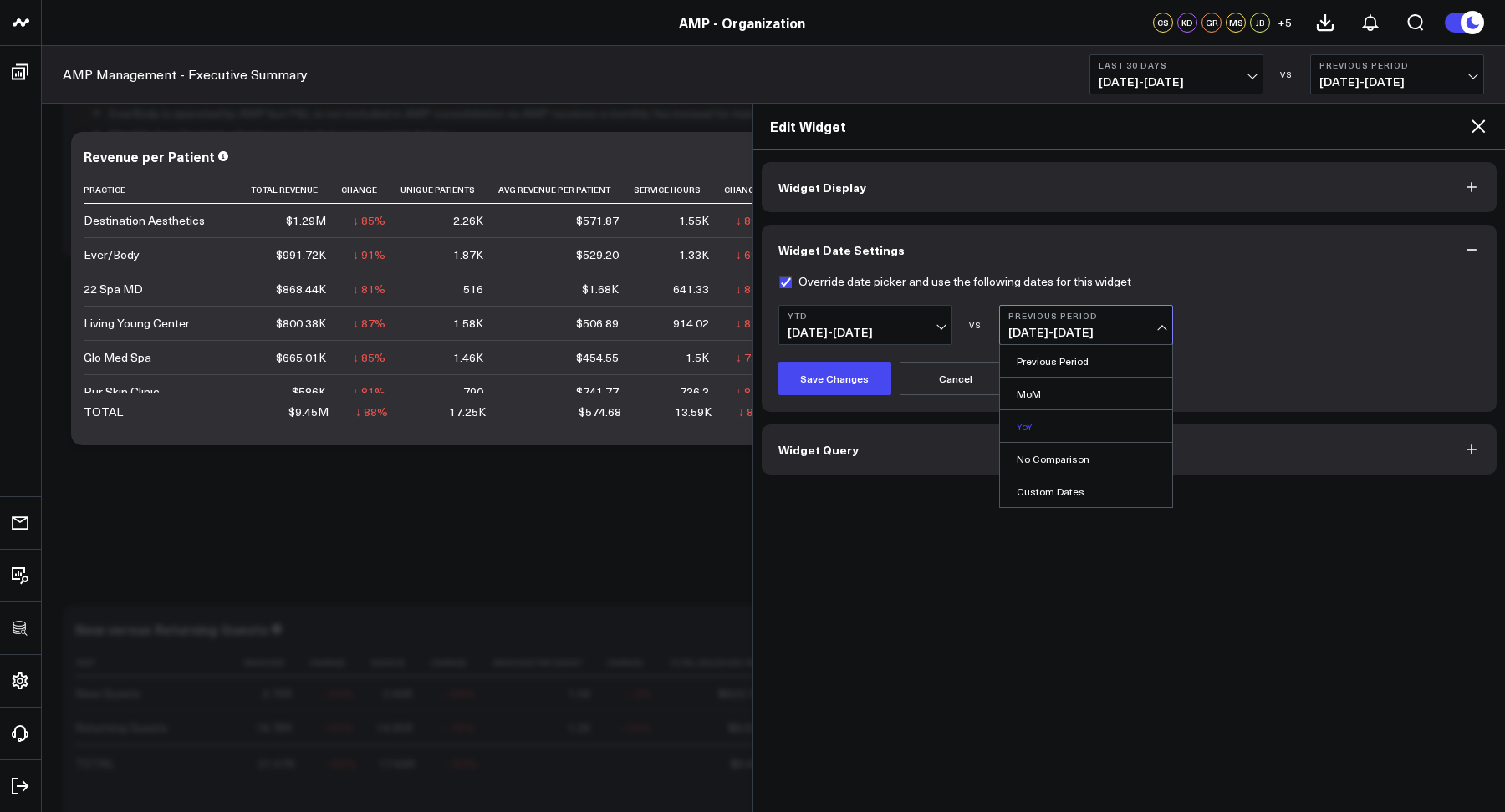
click at [1021, 428] on link "YoY" at bounding box center [1086, 426] width 172 height 32
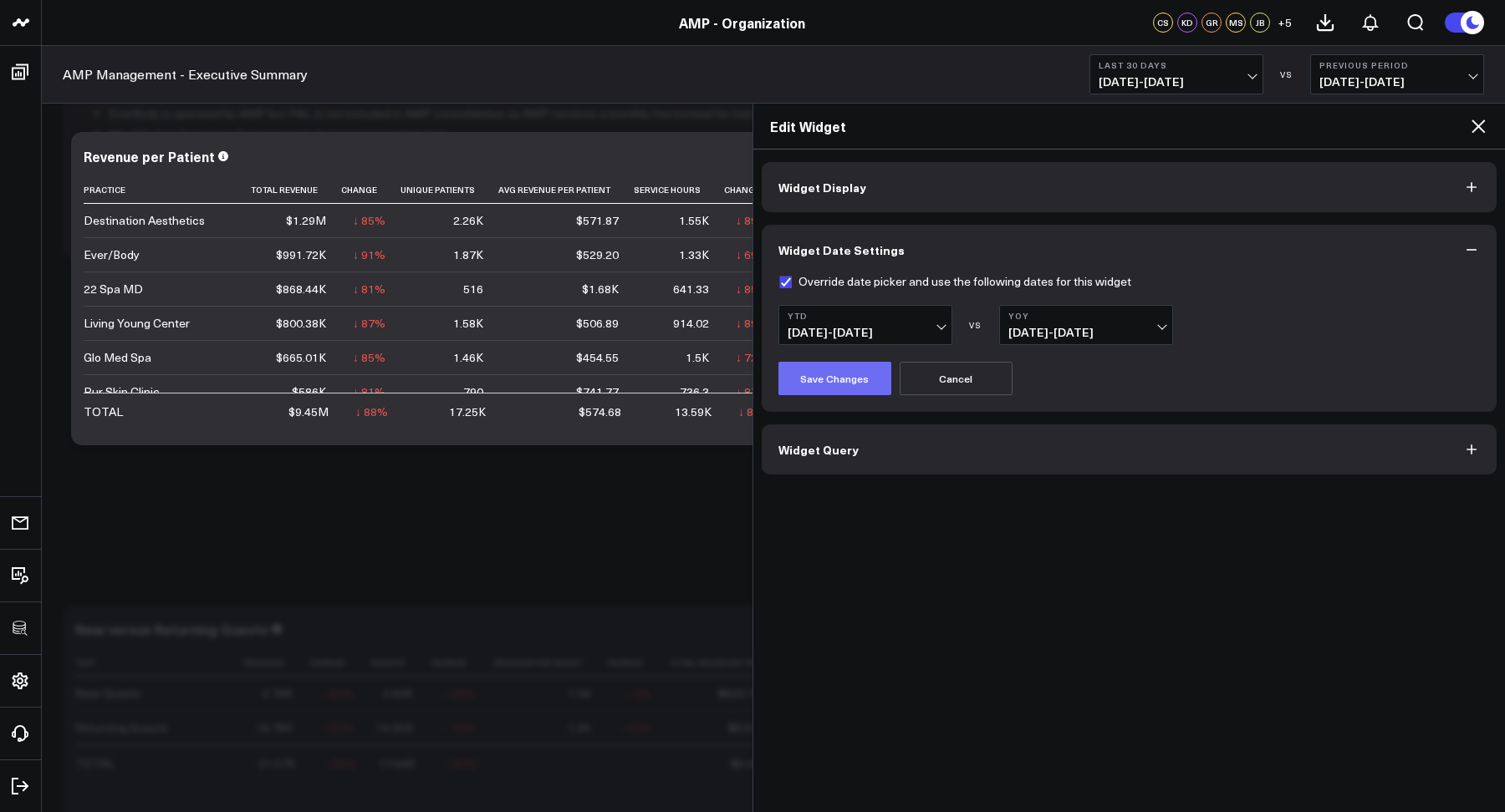
click at [811, 388] on button "Save Changes" at bounding box center [834, 379] width 113 height 33
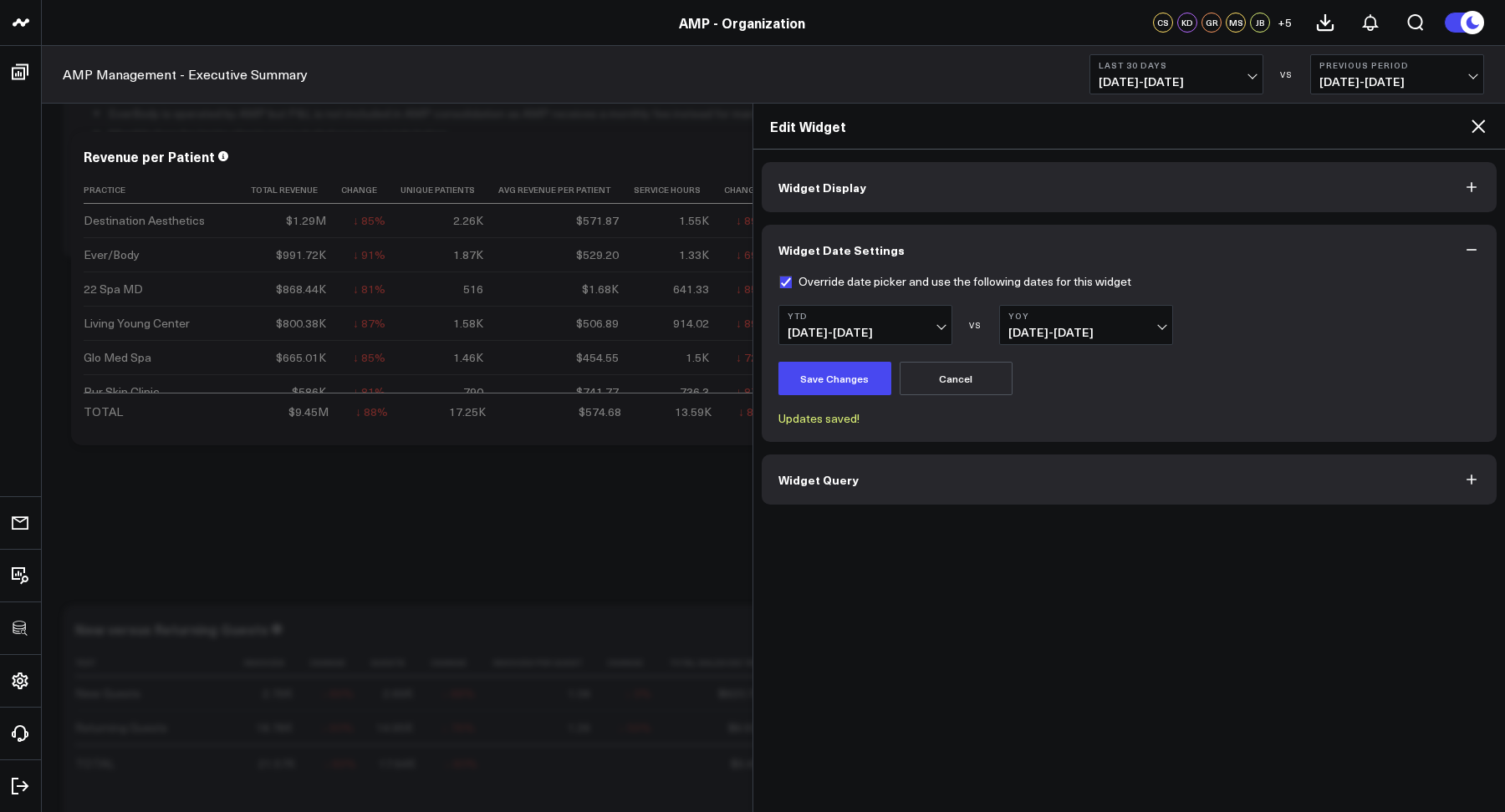
click at [827, 321] on button "YTD [DATE] - [DATE]" at bounding box center [865, 325] width 174 height 40
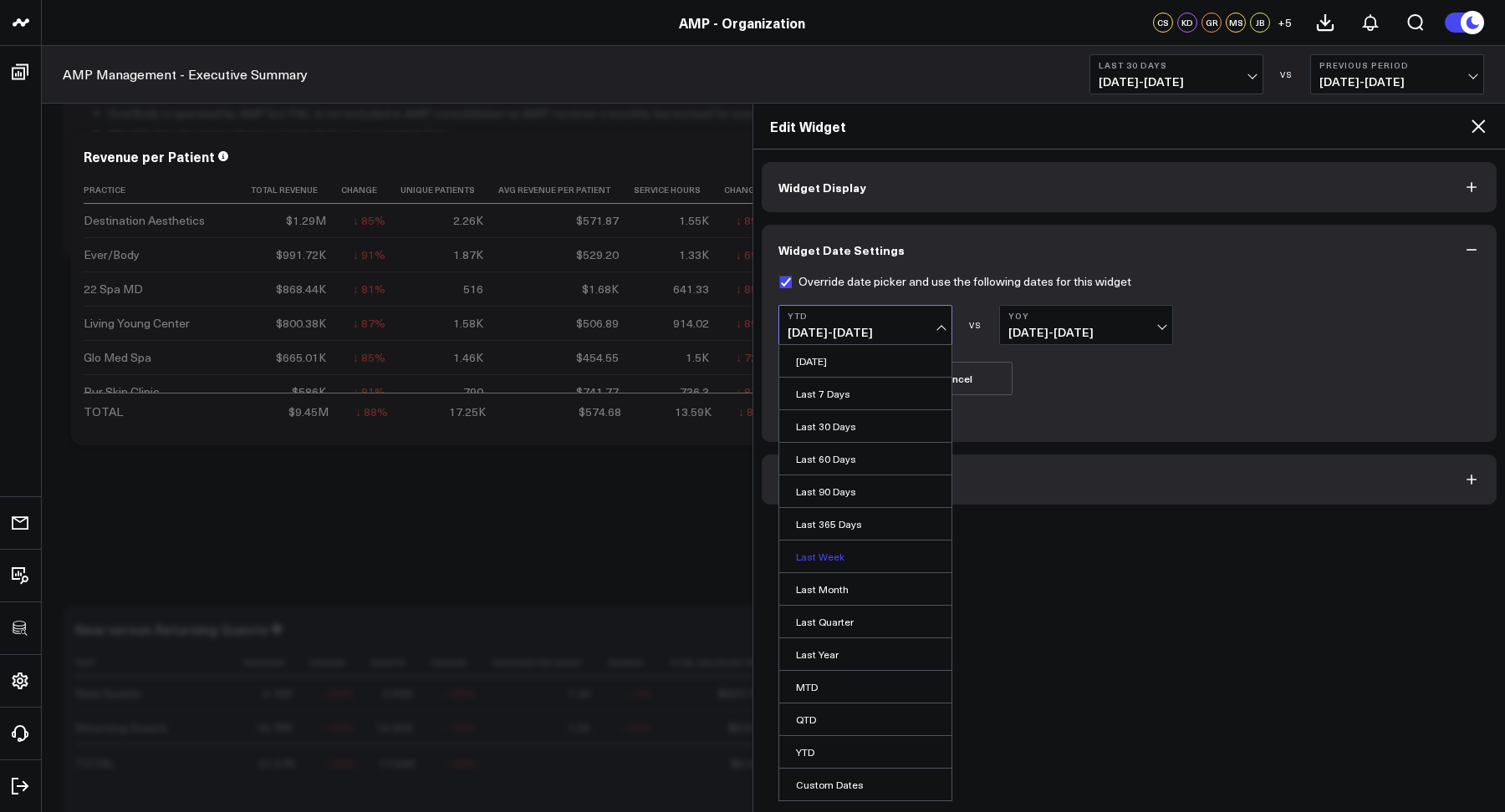
click at [818, 564] on link "Last Week" at bounding box center [865, 557] width 172 height 32
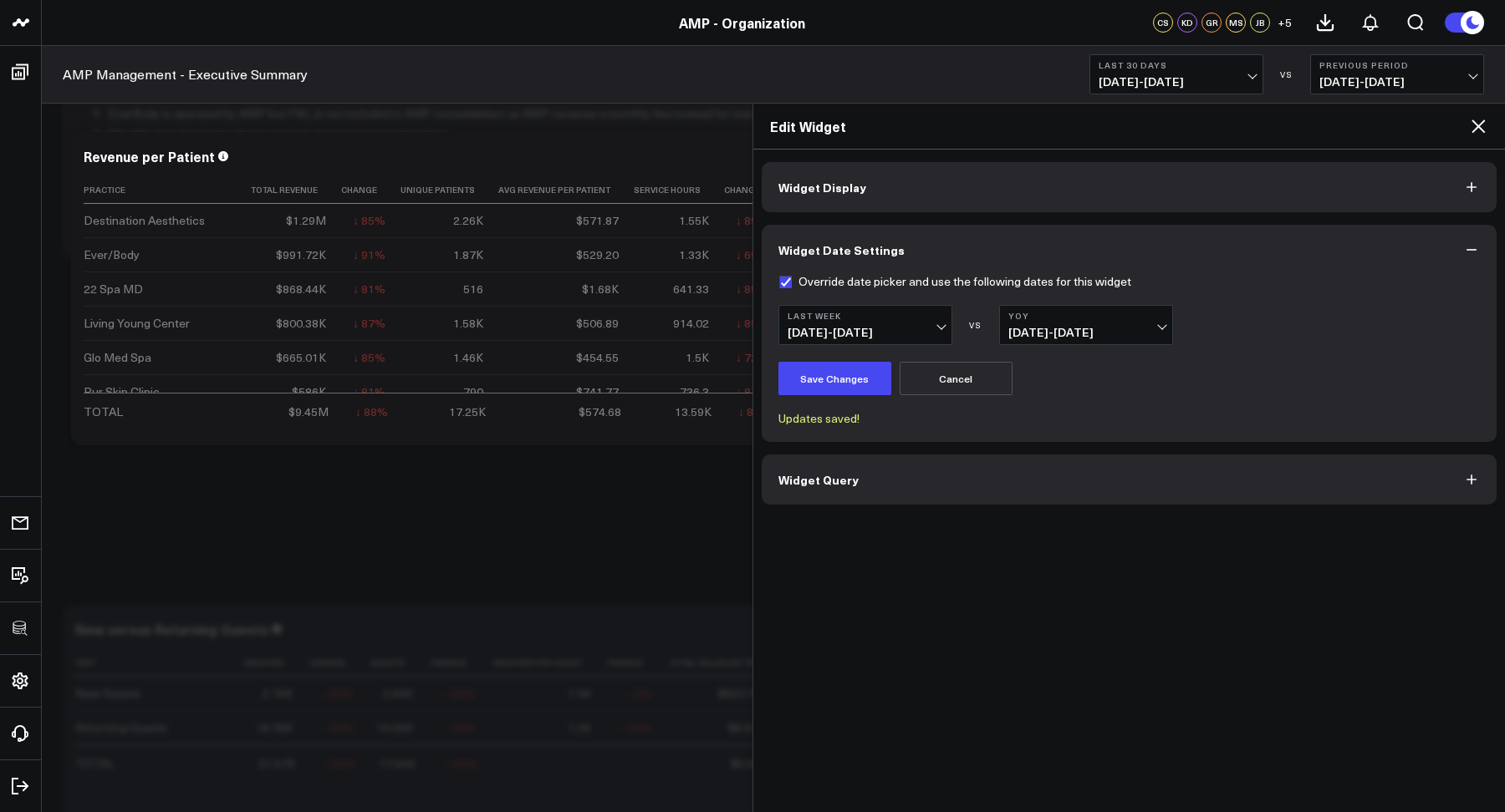
click at [917, 390] on button "Cancel" at bounding box center [956, 379] width 113 height 33
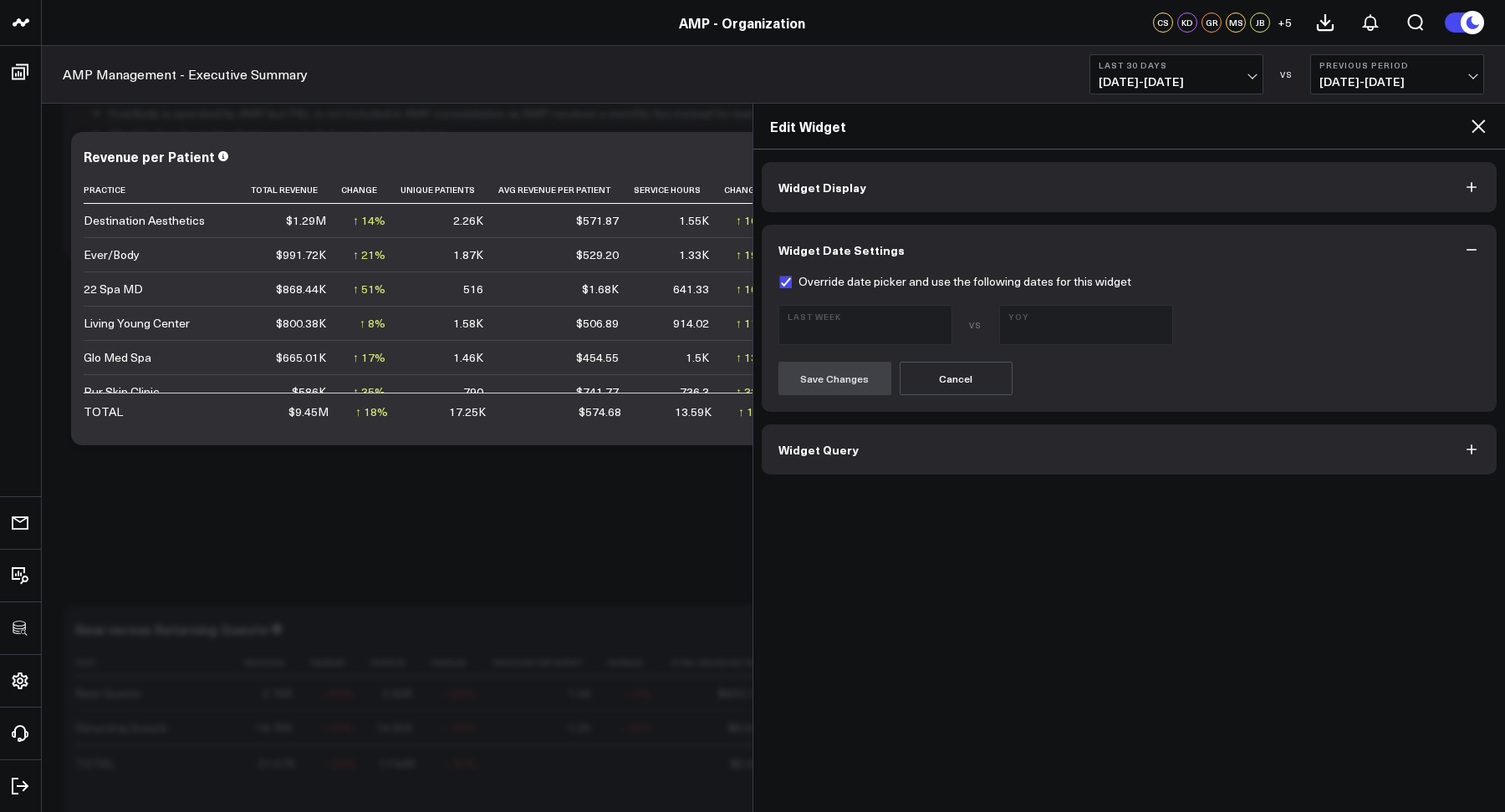
click at [1424, 125] on icon at bounding box center [1478, 125] width 20 height 20
